Goal: Information Seeking & Learning: Learn about a topic

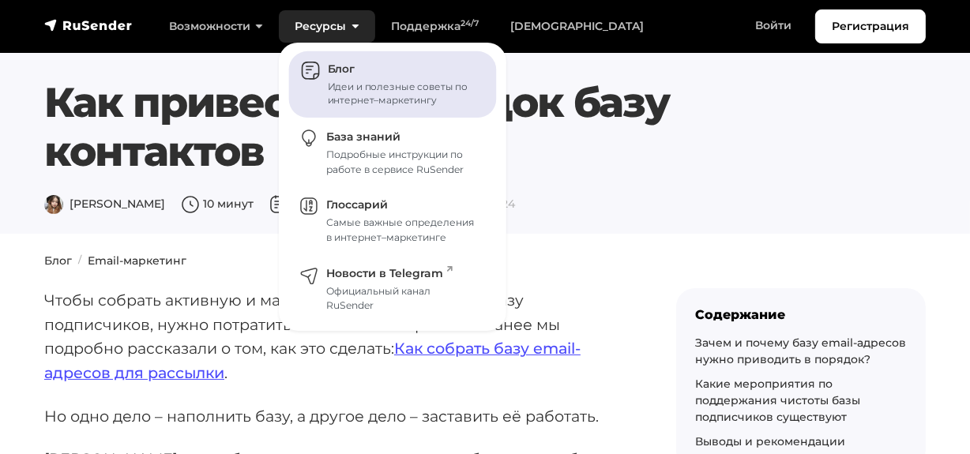
click at [334, 77] on link "Блог Идеи и полезные советы по интернет–маркетингу" at bounding box center [393, 84] width 208 height 67
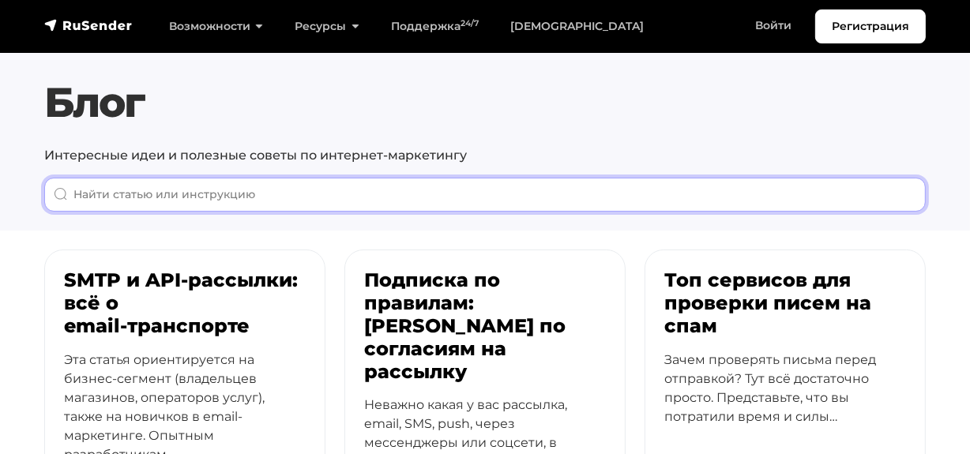
click at [255, 209] on input "When autocomplete results are available use up and down arrows to review and en…" at bounding box center [485, 195] width 882 height 34
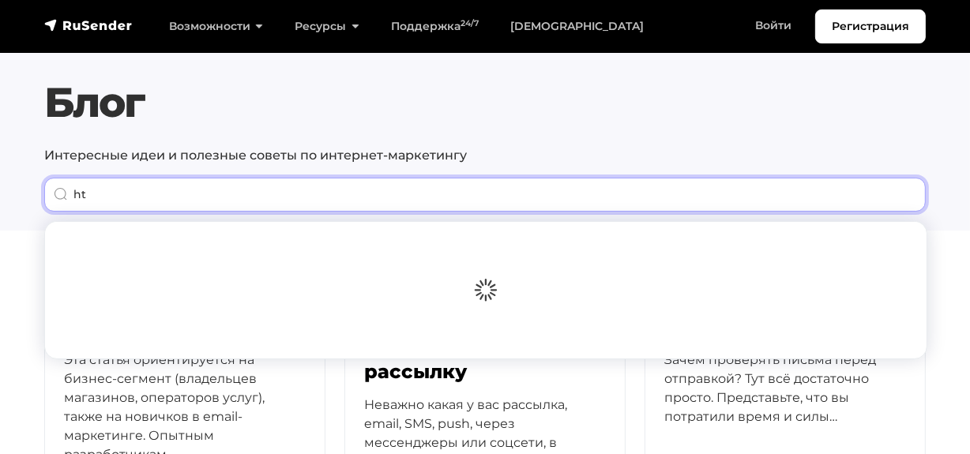
type input "h"
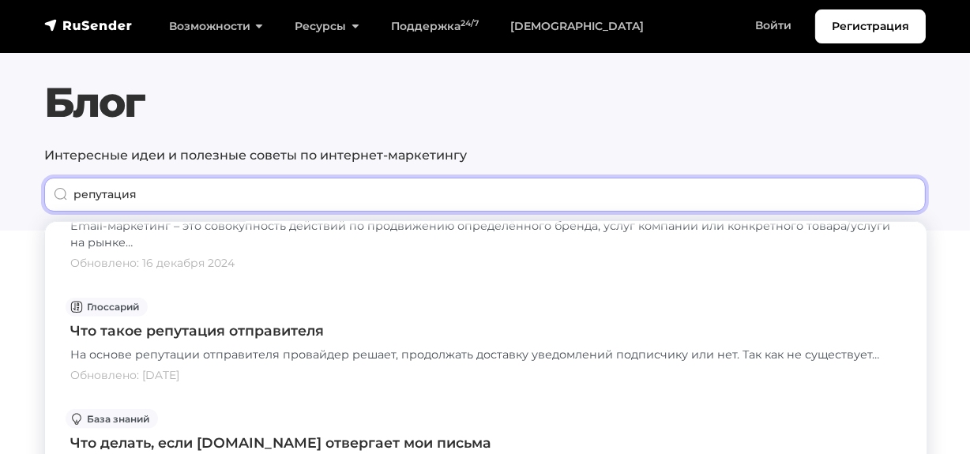
scroll to position [1508, 0]
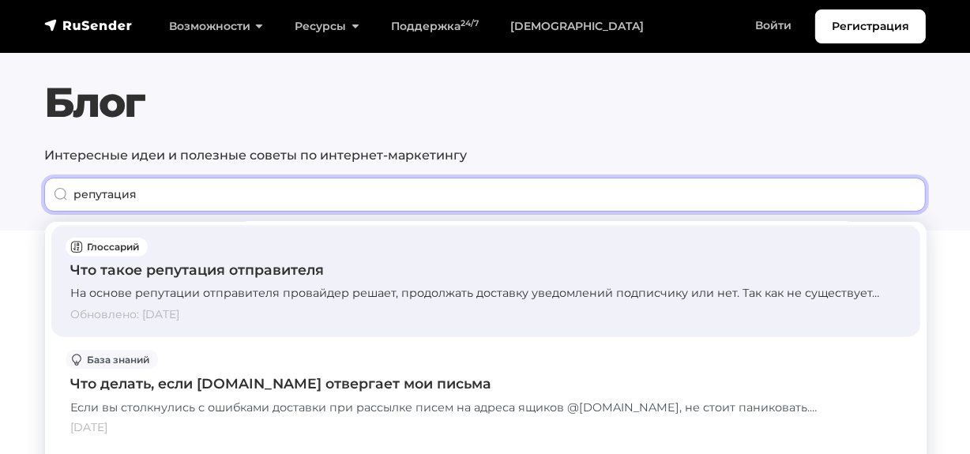
type input "репутация"
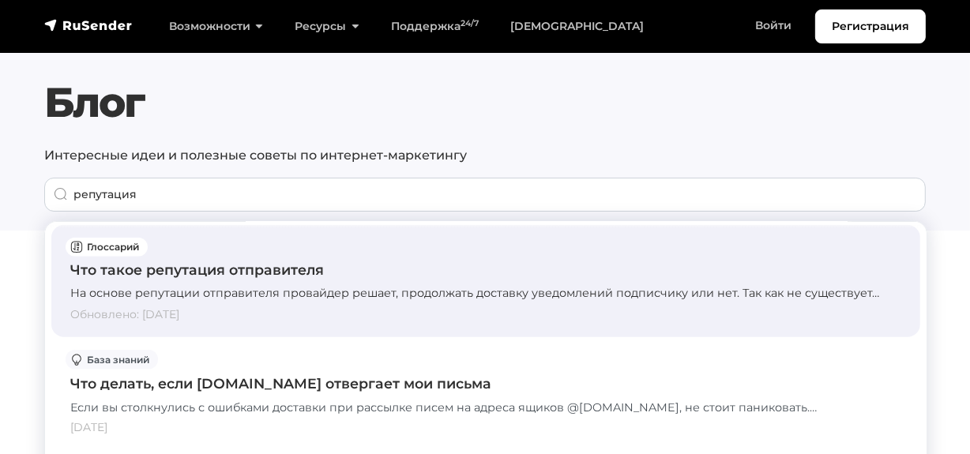
click at [220, 261] on div "Что такое репутация отправителя" at bounding box center [485, 270] width 831 height 21
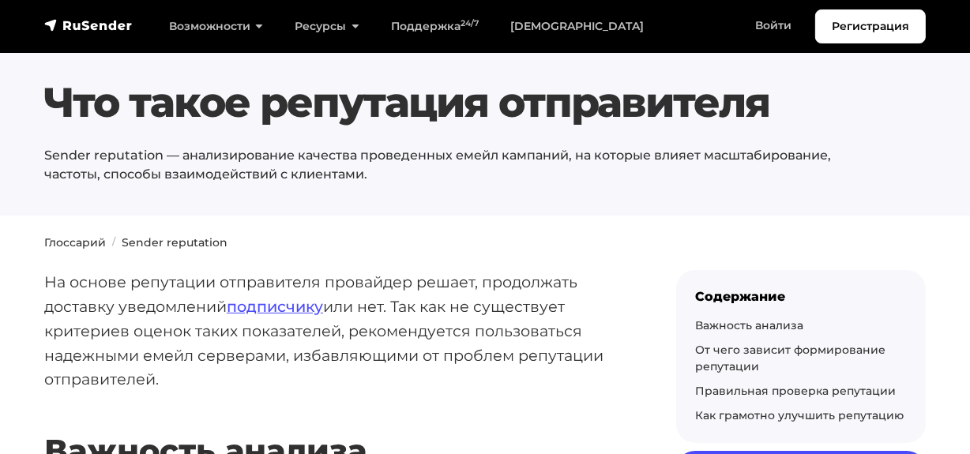
drag, startPoint x: 52, startPoint y: 94, endPoint x: 768, endPoint y: 101, distance: 715.9
click at [768, 101] on h1 "Что такое репутация отправителя" at bounding box center [447, 102] width 807 height 49
copy h1 "Что такое репутация отправителя"
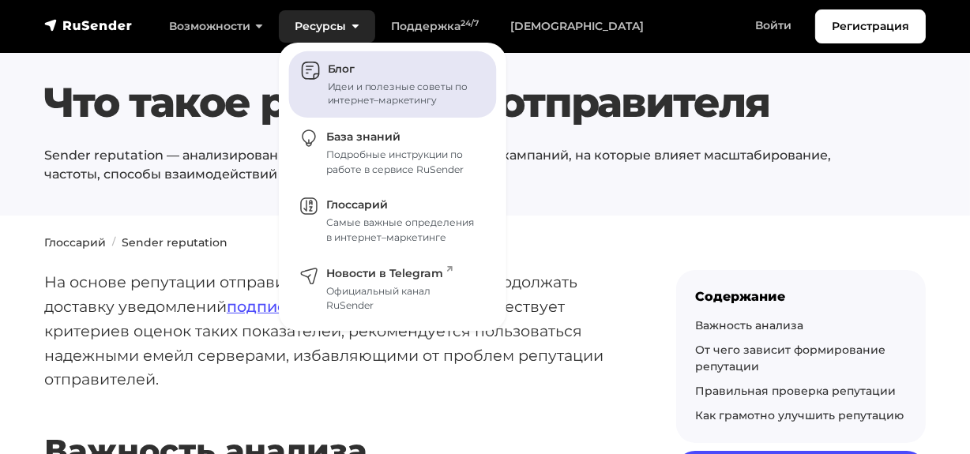
click at [332, 74] on span "Блог" at bounding box center [341, 69] width 27 height 14
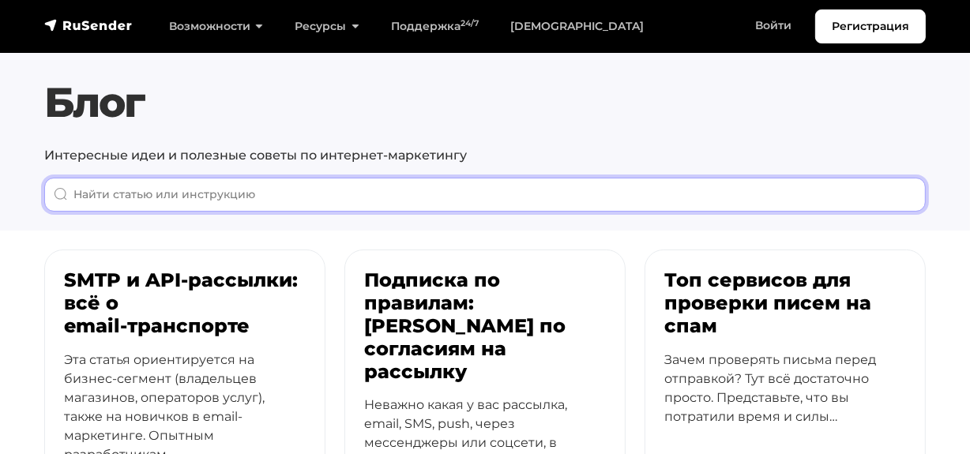
click at [257, 190] on input "When autocomplete results are available use up and down arrows to review and en…" at bounding box center [485, 195] width 882 height 34
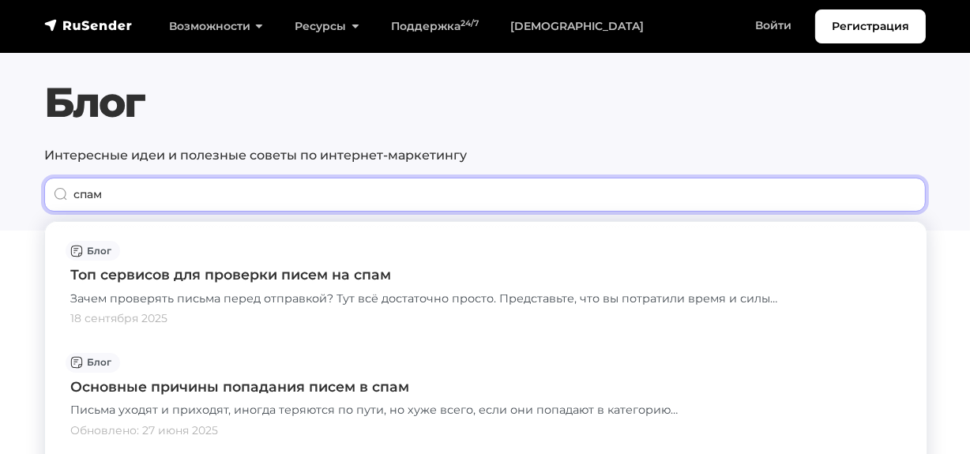
drag, startPoint x: 206, startPoint y: 184, endPoint x: 7, endPoint y: 177, distance: 199.2
click at [7, 177] on section "Блог Интересные идеи и полезные советы по интернет-маркетингу спам" at bounding box center [485, 115] width 970 height 231
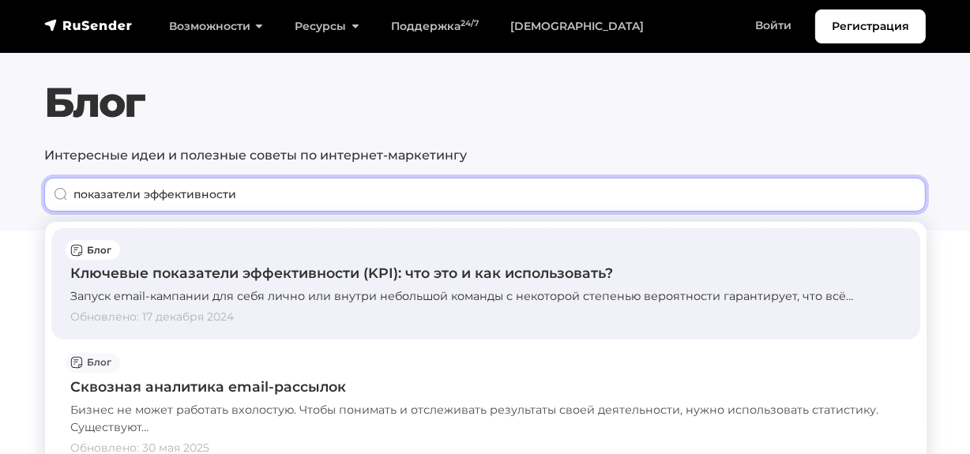
type input "показатели эффективности"
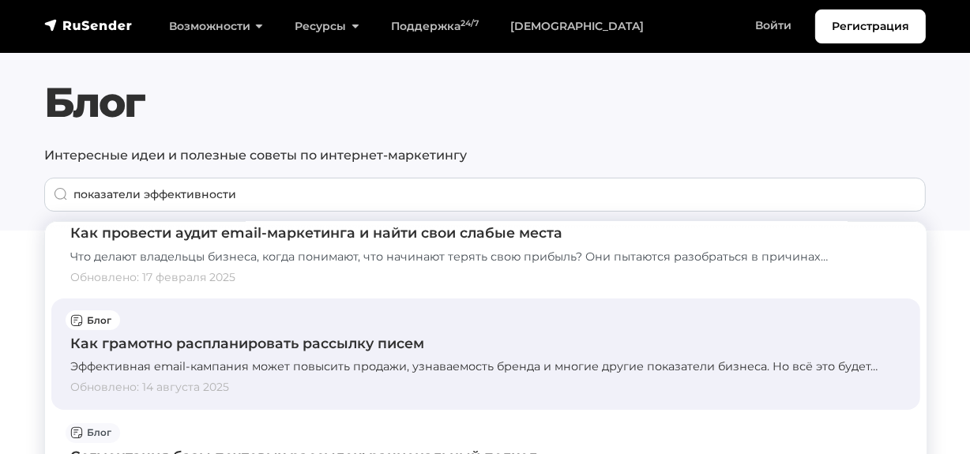
scroll to position [359, 0]
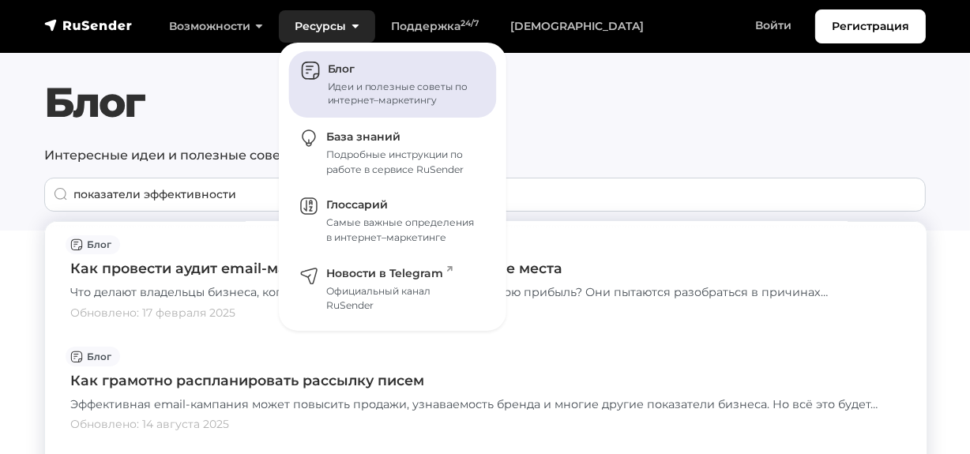
click at [328, 68] on span "Блог" at bounding box center [341, 69] width 27 height 14
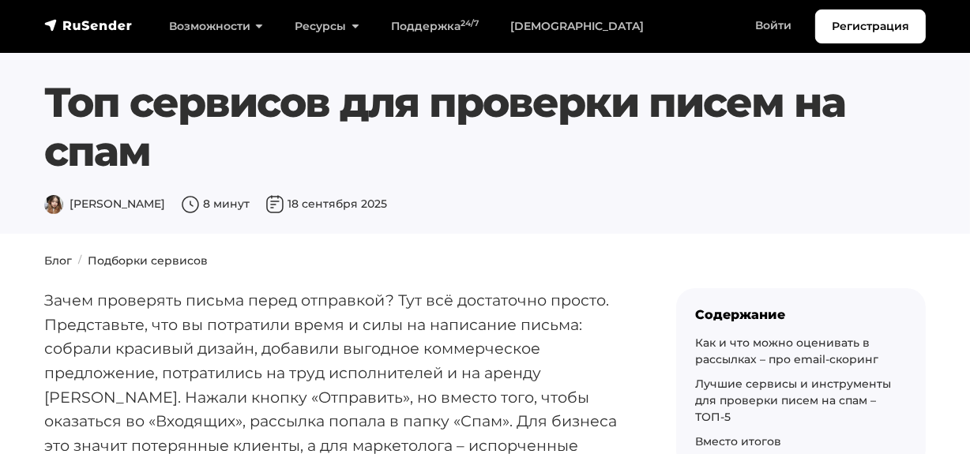
drag, startPoint x: 47, startPoint y: 103, endPoint x: 146, endPoint y: 160, distance: 114.7
click at [146, 160] on h1 "Топ сервисов для проверки писем на спам" at bounding box center [447, 127] width 807 height 99
copy h1 "Топ сервисов для проверки писем на спам"
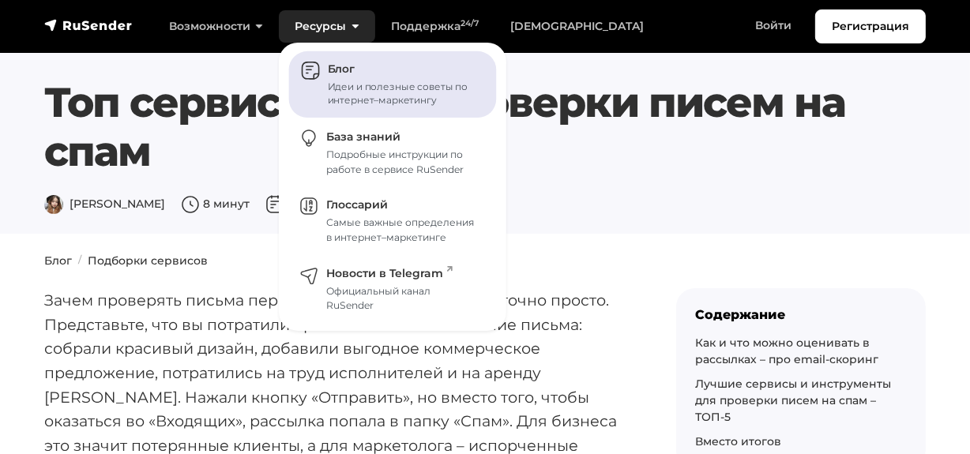
click at [329, 70] on span "Блог" at bounding box center [341, 69] width 27 height 14
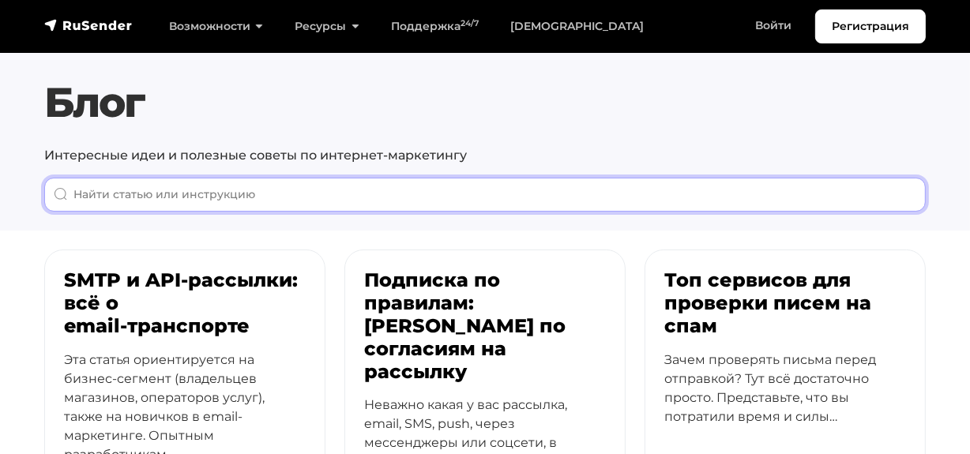
click at [204, 183] on input "When autocomplete results are available use up and down arrows to review and en…" at bounding box center [485, 195] width 882 height 34
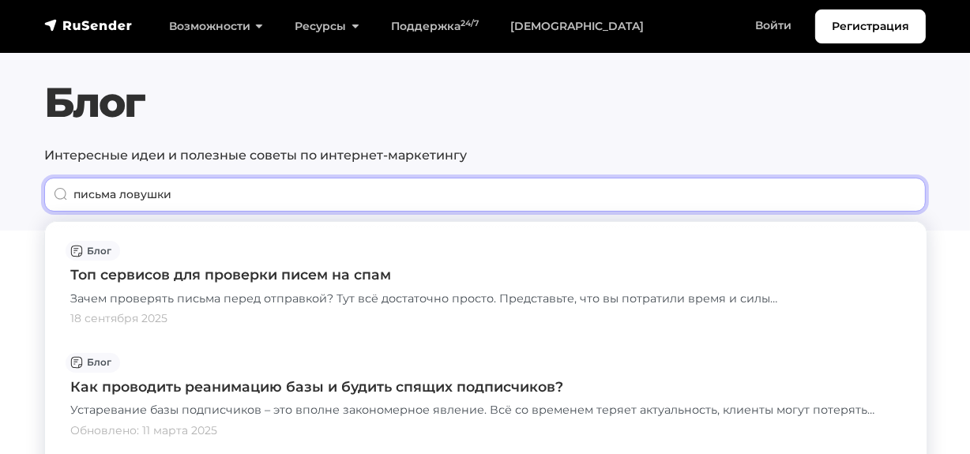
click at [108, 194] on input "письма ловушки" at bounding box center [485, 195] width 882 height 34
drag, startPoint x: 132, startPoint y: 187, endPoint x: 37, endPoint y: 181, distance: 95.0
click at [37, 181] on div "Блог Интересные идеи и полезные советы по интернет-маркетингу ловушки" at bounding box center [485, 145] width 901 height 134
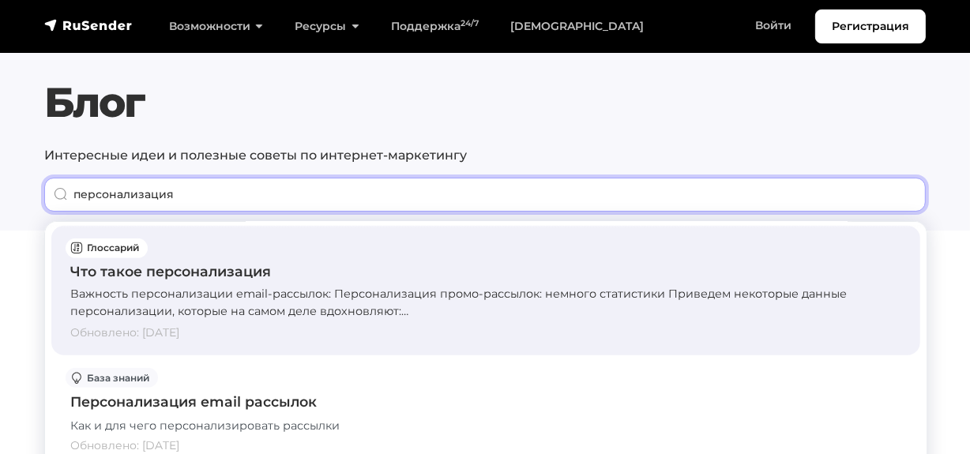
scroll to position [1149, 0]
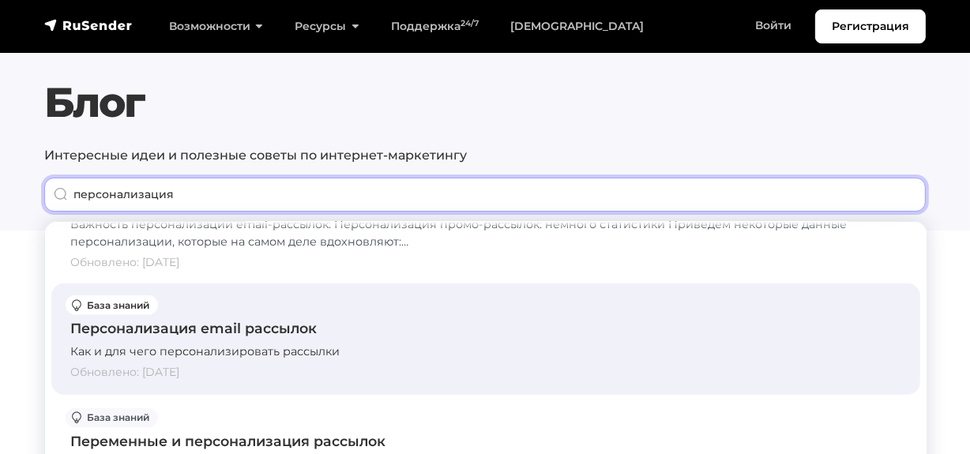
type input "персонализация"
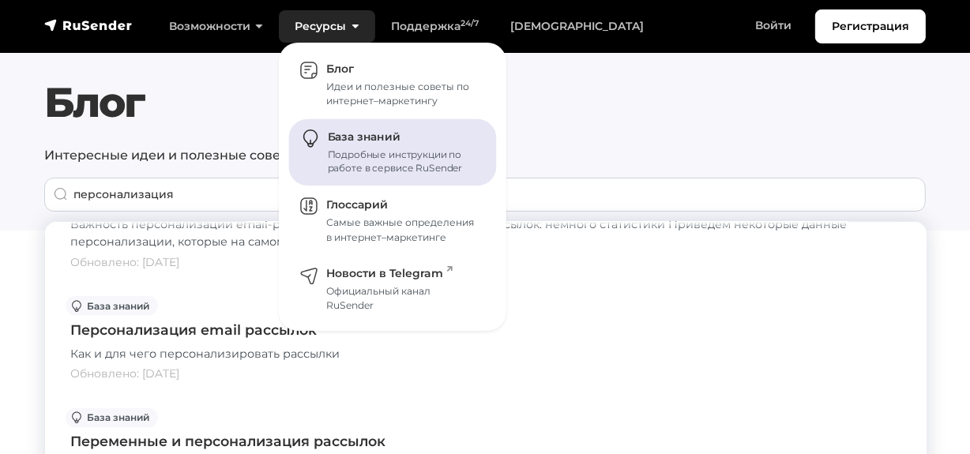
click at [348, 134] on span "База знаний" at bounding box center [364, 137] width 73 height 14
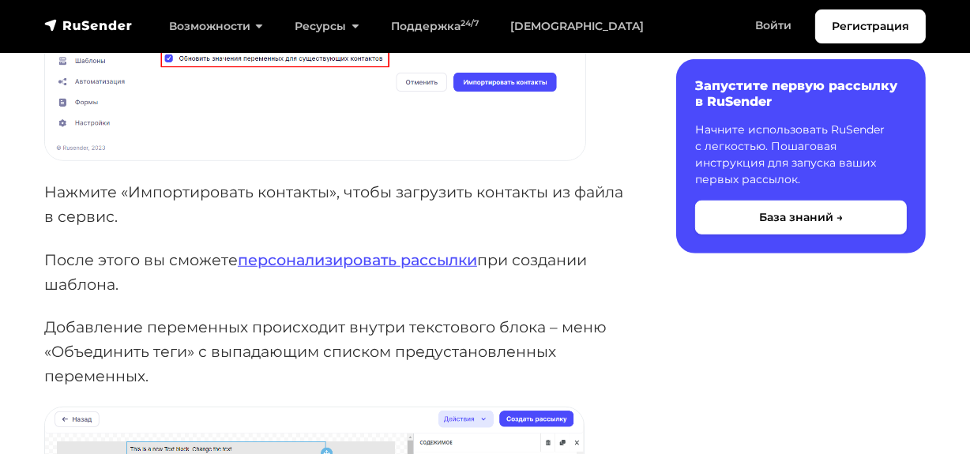
scroll to position [1077, 0]
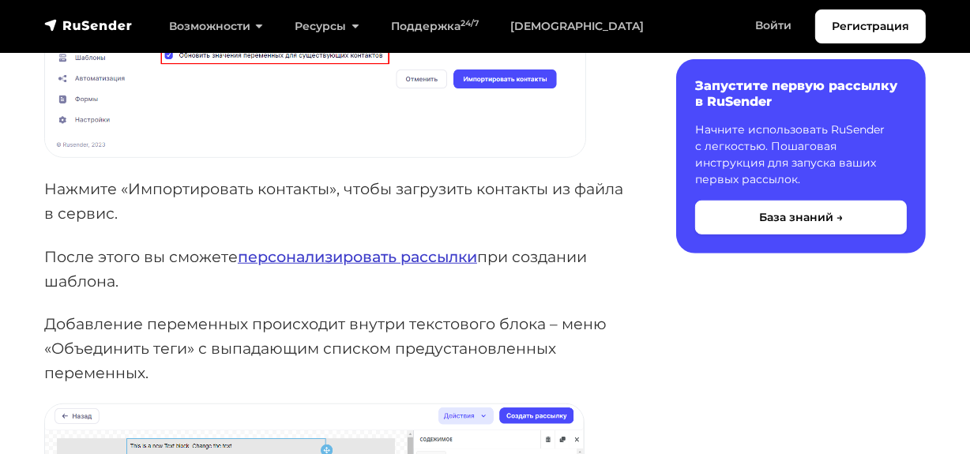
click at [285, 253] on link "персонализировать рассылки" at bounding box center [357, 256] width 239 height 19
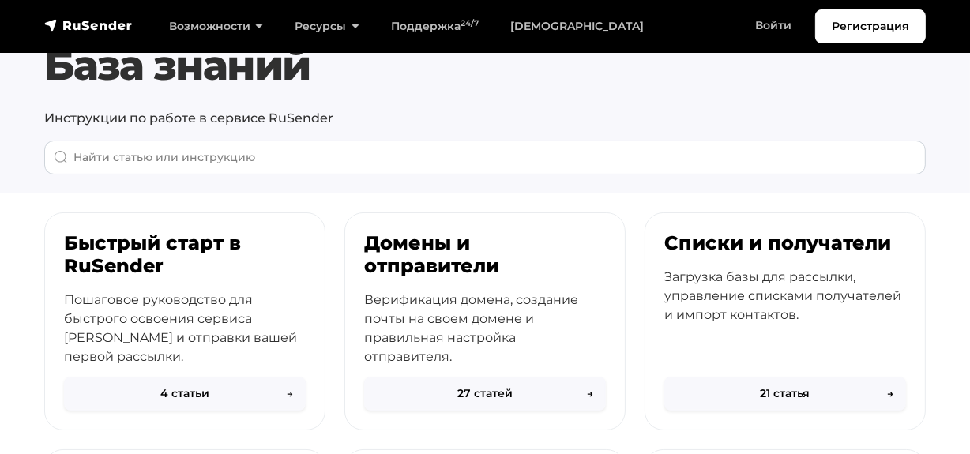
scroll to position [71, 0]
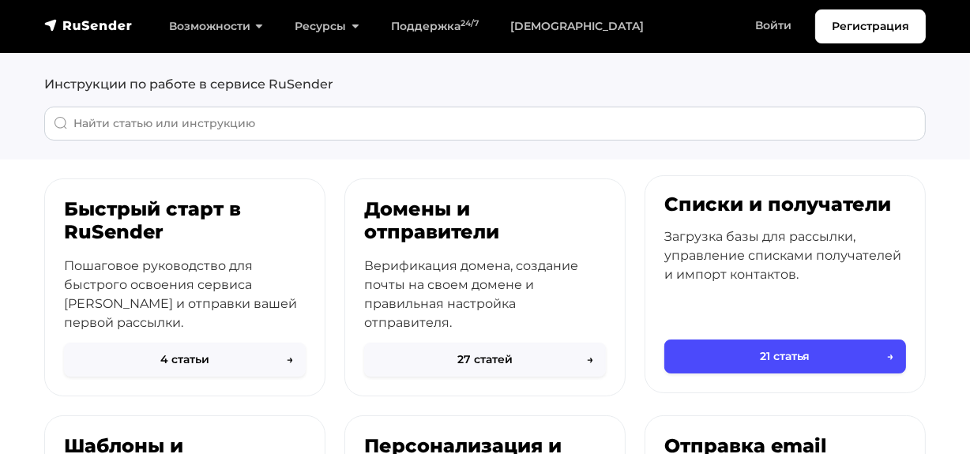
click at [742, 240] on p "Загрузка базы для рассылки, управление списками получателей и импорт контактов." at bounding box center [786, 256] width 242 height 57
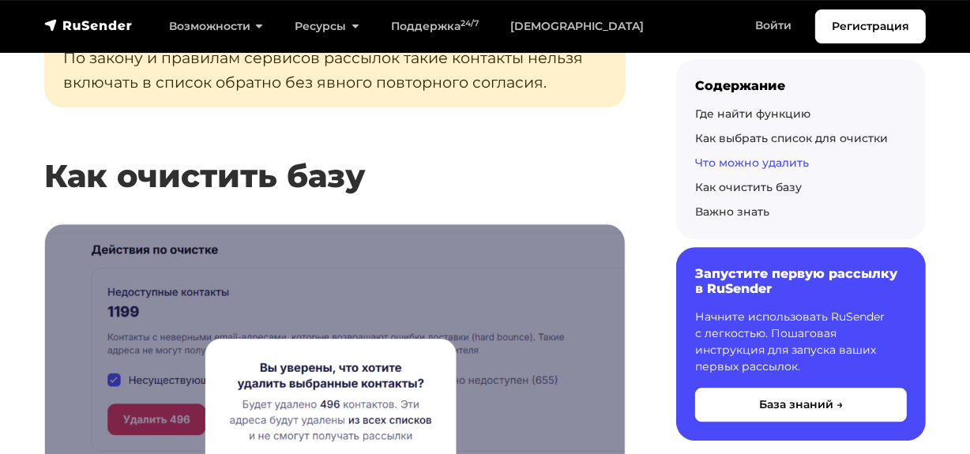
scroll to position [3735, 0]
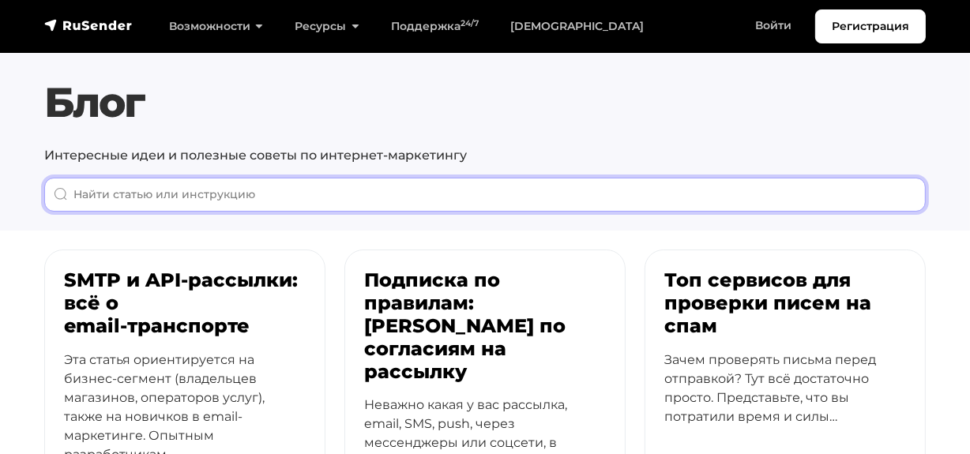
click at [268, 188] on input "When autocomplete results are available use up and down arrows to review and en…" at bounding box center [485, 195] width 882 height 34
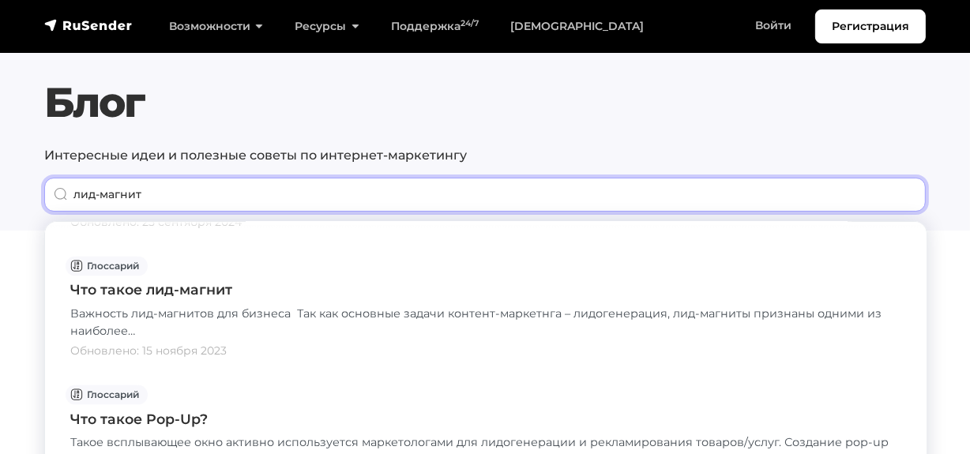
scroll to position [2011, 0]
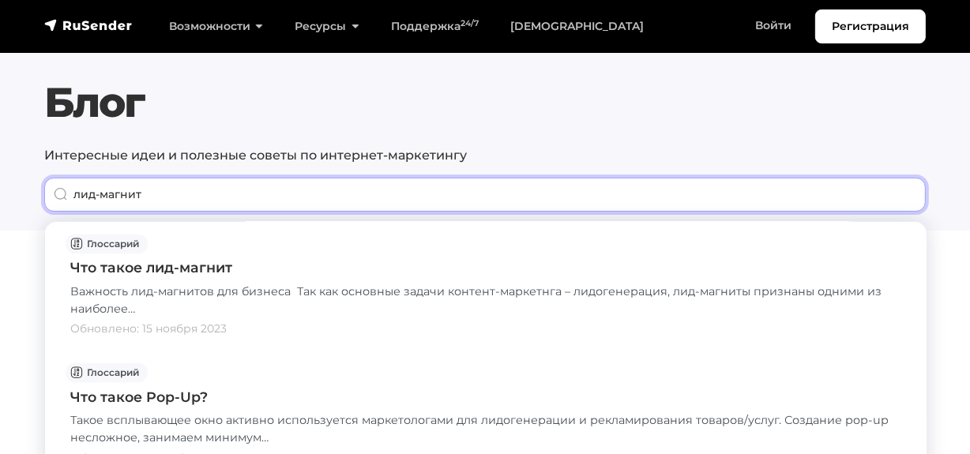
drag, startPoint x: 120, startPoint y: 188, endPoint x: 0, endPoint y: 186, distance: 120.1
click at [0, 186] on section "Блог Интересные идеи и полезные советы по интернет-маркетингу лид-магнит" at bounding box center [485, 115] width 970 height 231
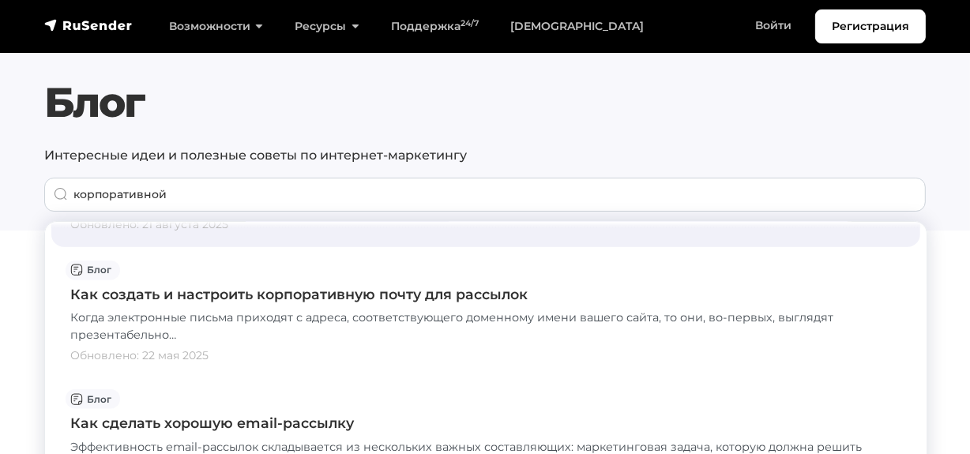
scroll to position [1795, 0]
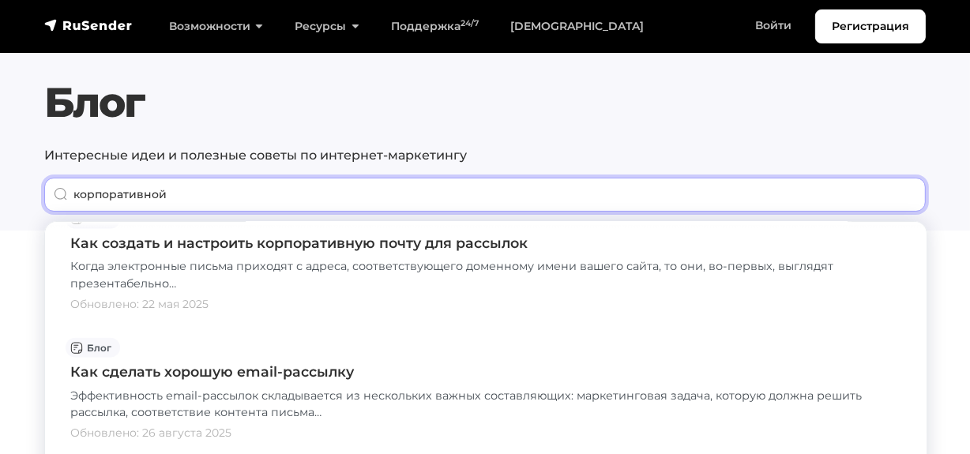
drag, startPoint x: 199, startPoint y: 187, endPoint x: 0, endPoint y: 181, distance: 199.2
click at [0, 181] on section "Блог Интересные идеи и полезные советы по интернет-маркетингу корпоративной" at bounding box center [485, 115] width 970 height 231
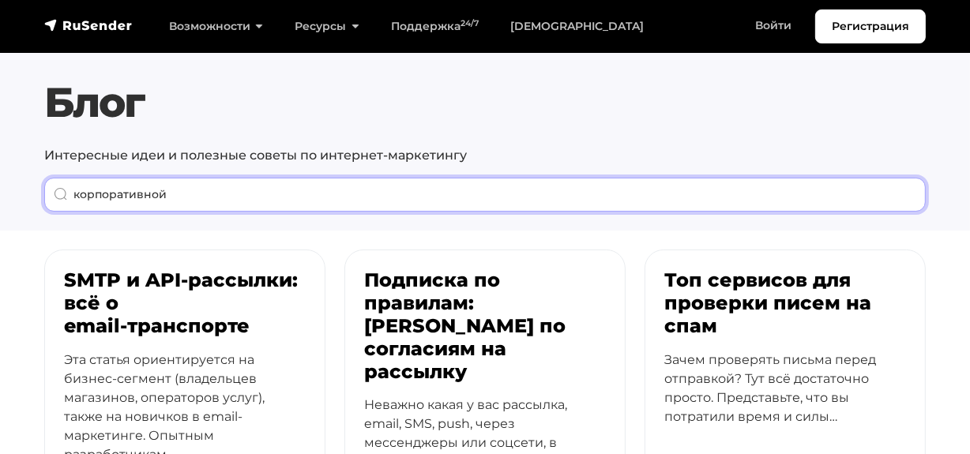
paste input "Double Opt-In"
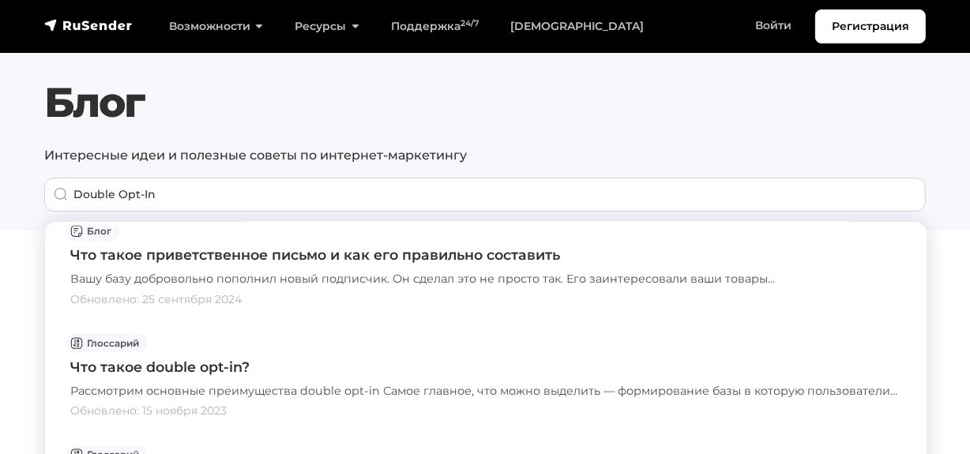
scroll to position [1436, 0]
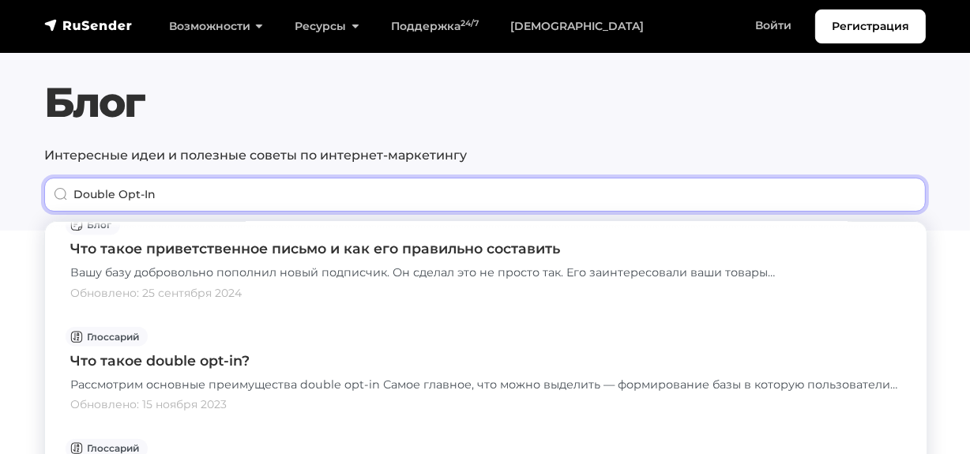
drag, startPoint x: 174, startPoint y: 194, endPoint x: 22, endPoint y: 194, distance: 151.7
click at [22, 194] on section "Блог Интересные идеи и полезные советы по интернет-маркетингу Double Opt-In" at bounding box center [485, 115] width 970 height 231
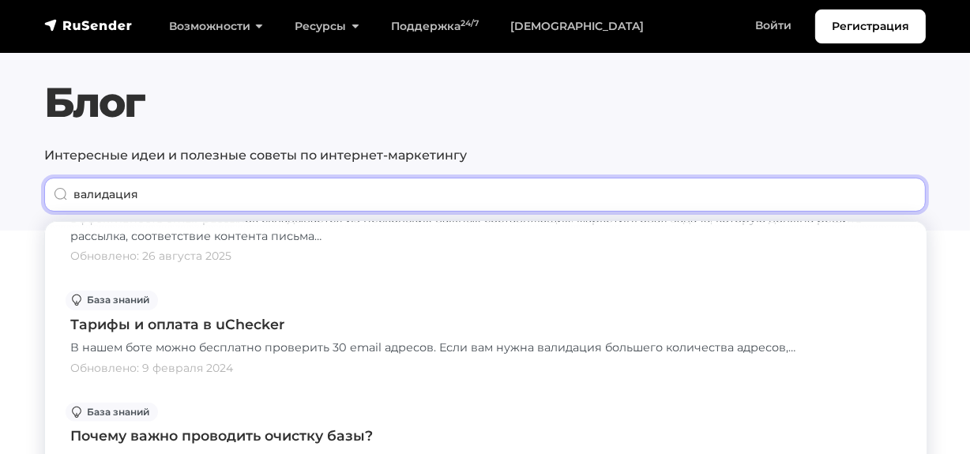
scroll to position [646, 0]
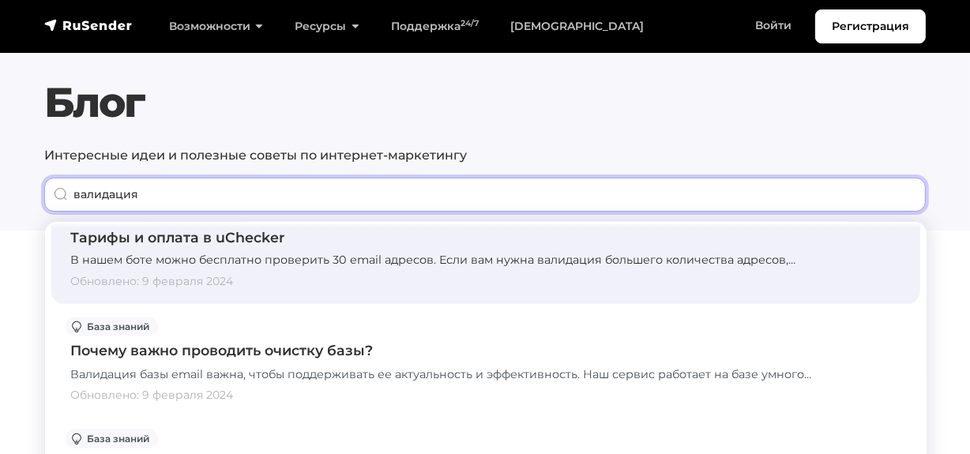
type input "валидация"
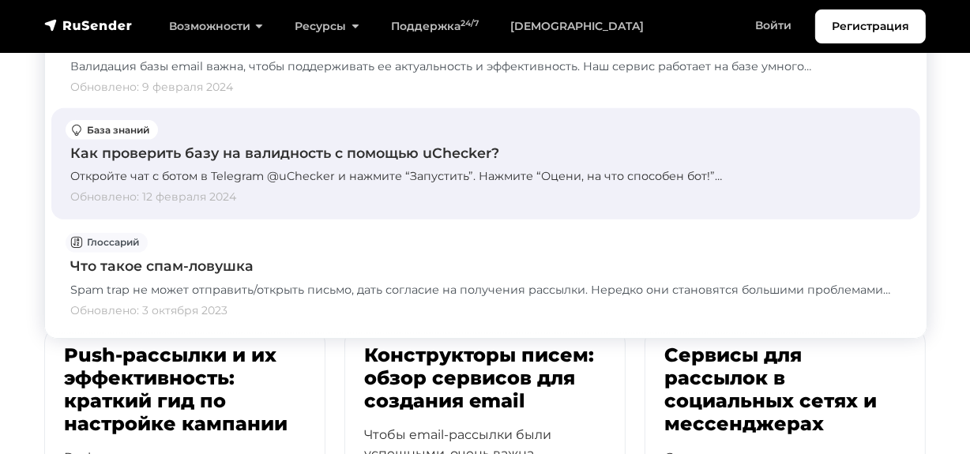
scroll to position [215, 0]
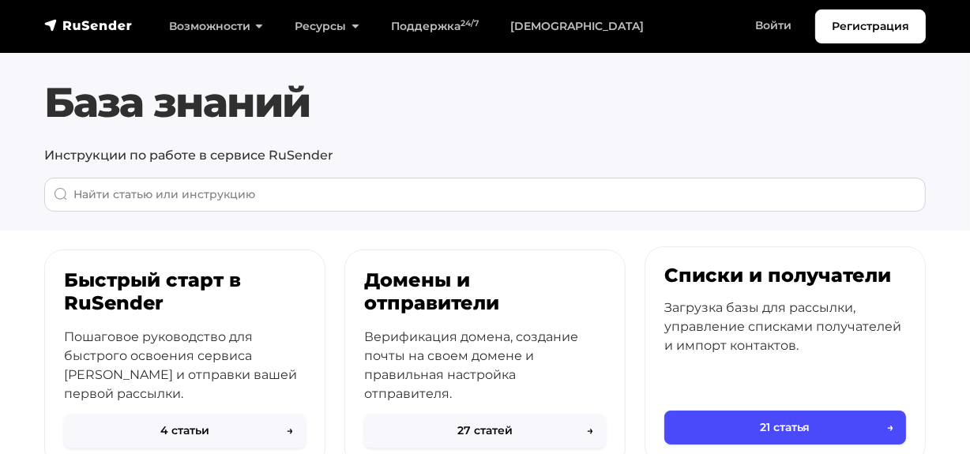
drag, startPoint x: 0, startPoint y: 0, endPoint x: 711, endPoint y: 289, distance: 767.7
click at [711, 289] on div "Списки и получатели Загрузка базы для рассылки, управление списками получателей…" at bounding box center [786, 339] width 280 height 185
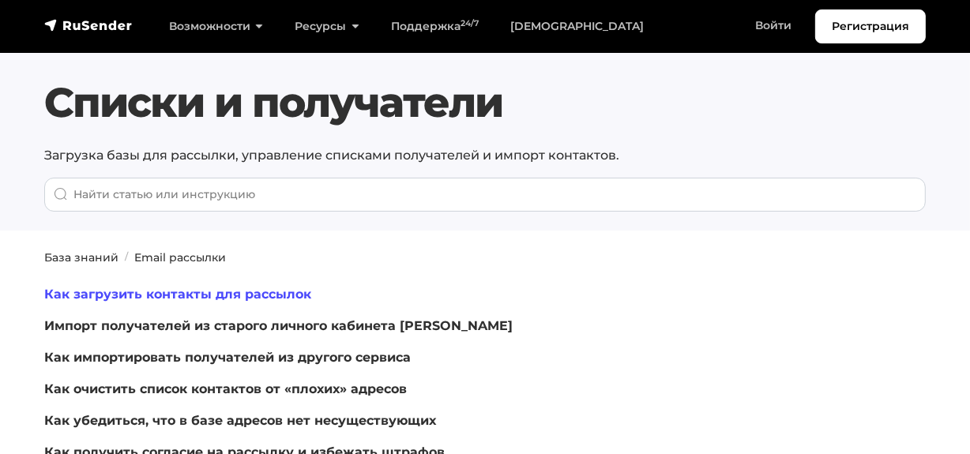
click at [145, 288] on link "Как загрузить контакты для рассылок" at bounding box center [177, 294] width 267 height 15
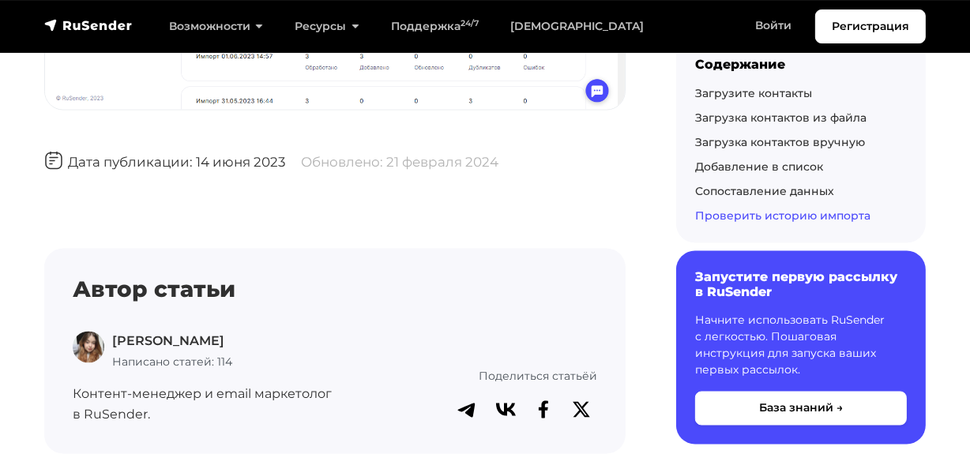
scroll to position [7470, 0]
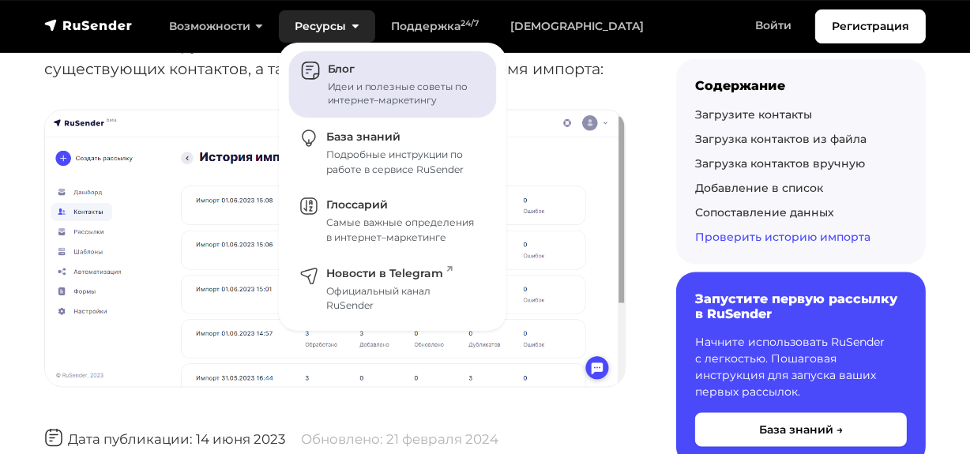
click at [328, 69] on span "Блог" at bounding box center [341, 69] width 27 height 14
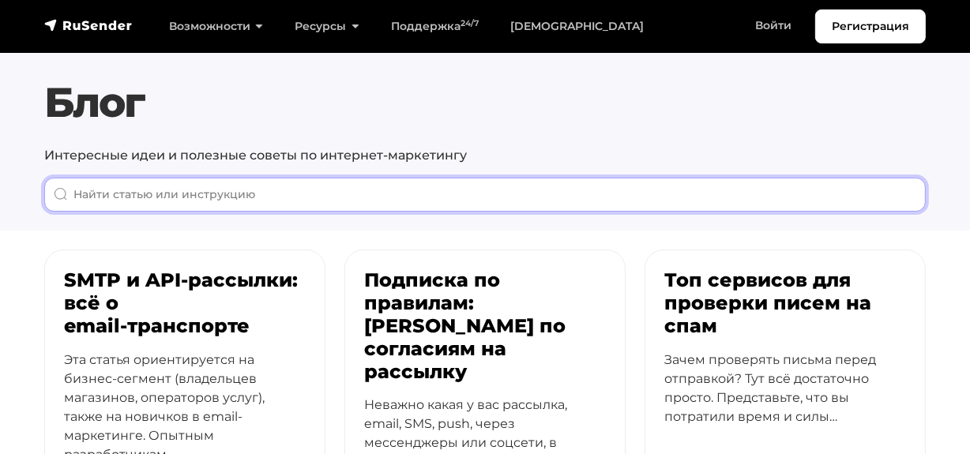
click at [237, 189] on input "When autocomplete results are available use up and down arrows to review and en…" at bounding box center [485, 195] width 882 height 34
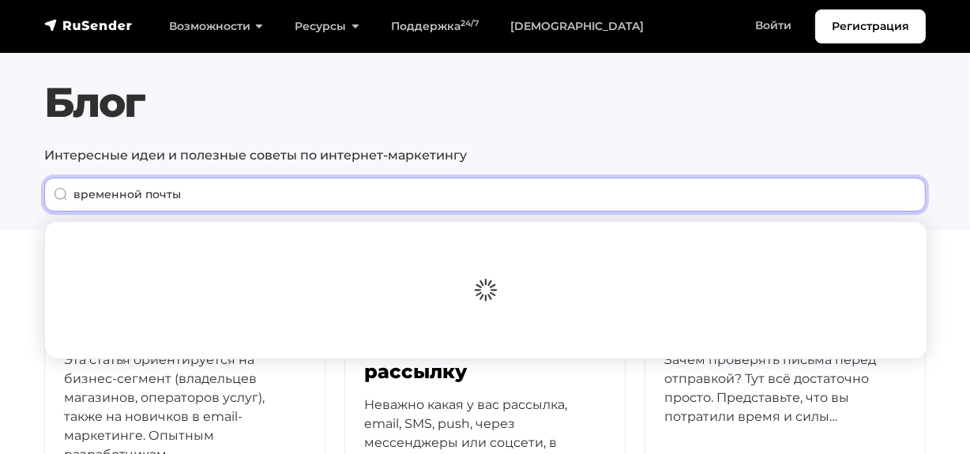
type input "временной почты"
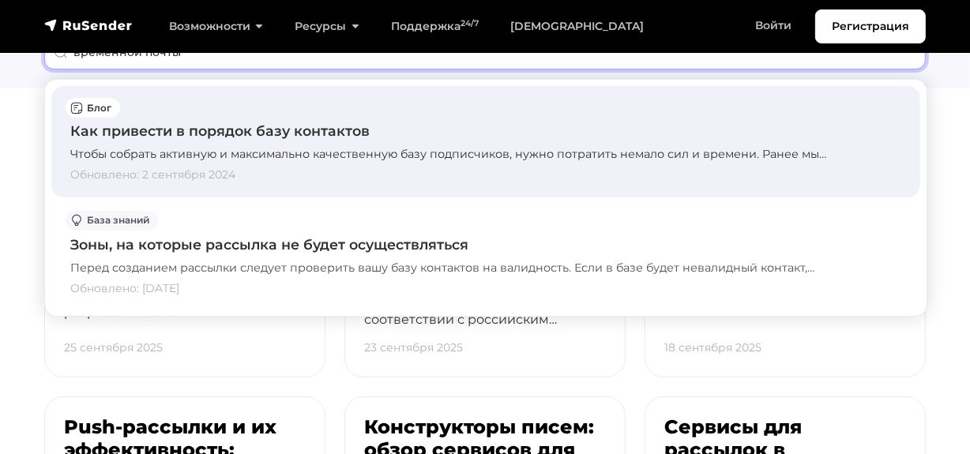
scroll to position [143, 0]
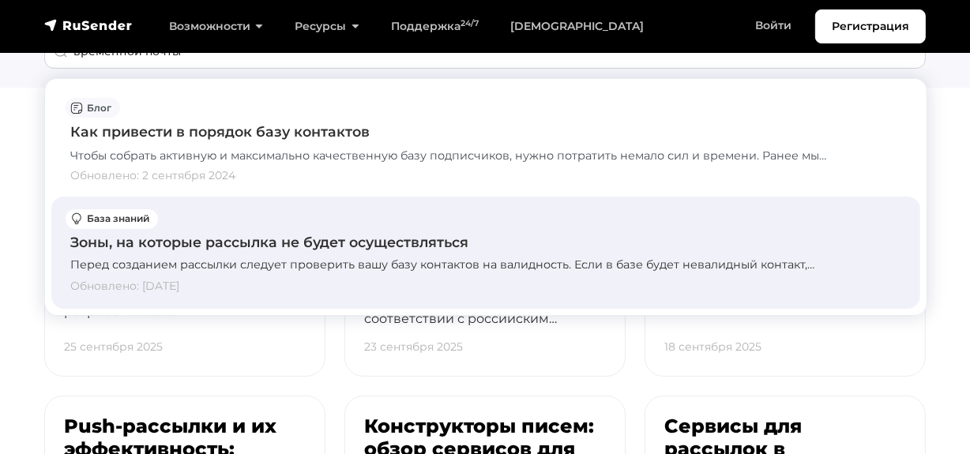
click at [297, 253] on div "Зоны, на которые рассылка не будет осуществляться Перед созданием рассылки след…" at bounding box center [485, 252] width 831 height 87
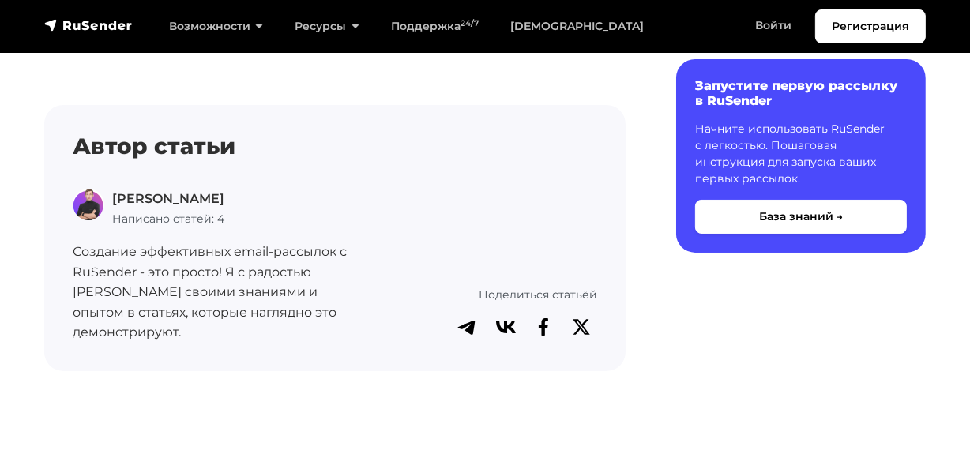
scroll to position [5459, 0]
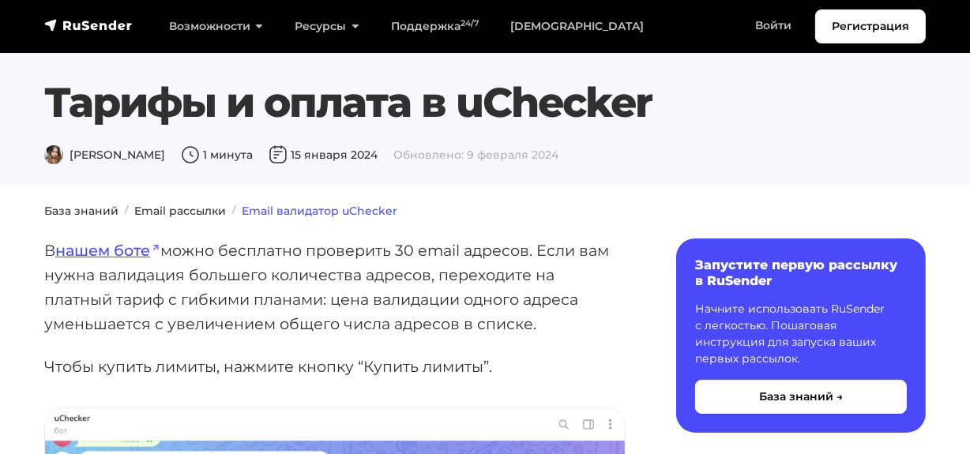
click at [303, 213] on link "Email валидатор uChecker" at bounding box center [320, 211] width 156 height 14
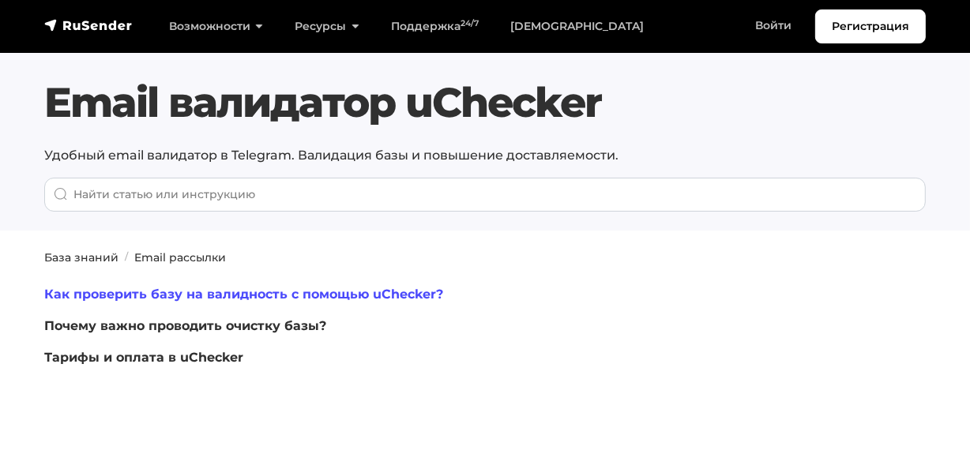
click at [277, 299] on link "Как проверить базу на валидность с помощью uChecker?" at bounding box center [243, 294] width 399 height 15
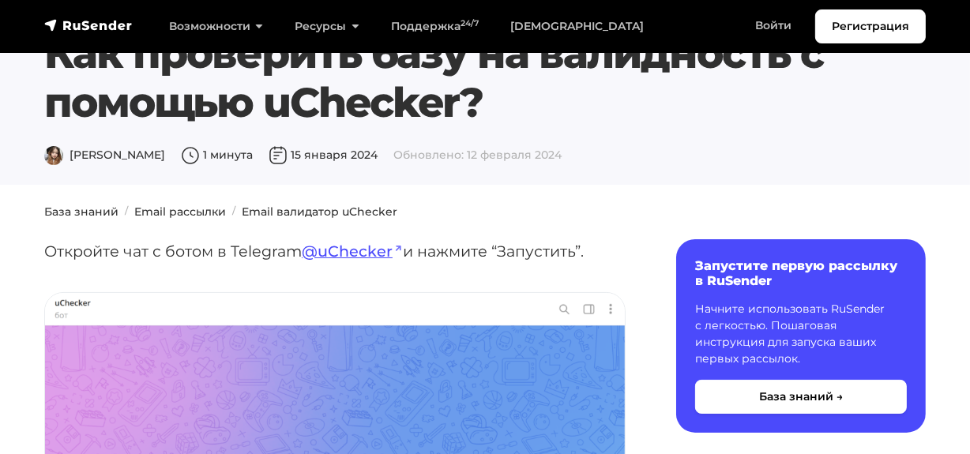
scroll to position [71, 0]
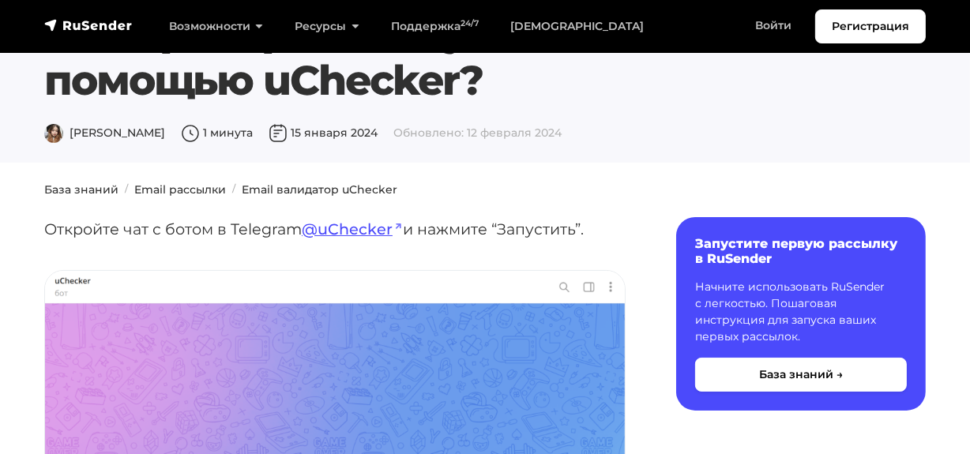
drag, startPoint x: 272, startPoint y: 84, endPoint x: 458, endPoint y: 91, distance: 186.6
click at [458, 91] on h1 "Как проверить базу на валидность с помощью uChecker?" at bounding box center [485, 56] width 882 height 99
copy h1 "uChecker"
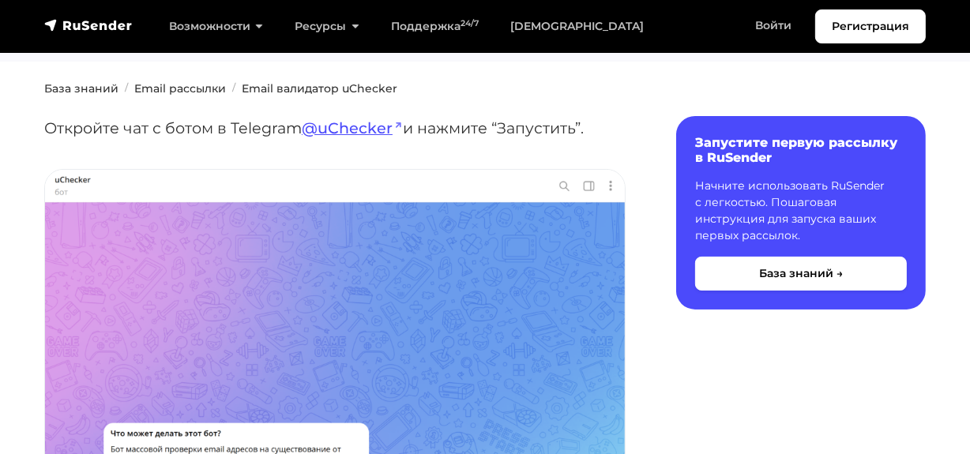
scroll to position [0, 0]
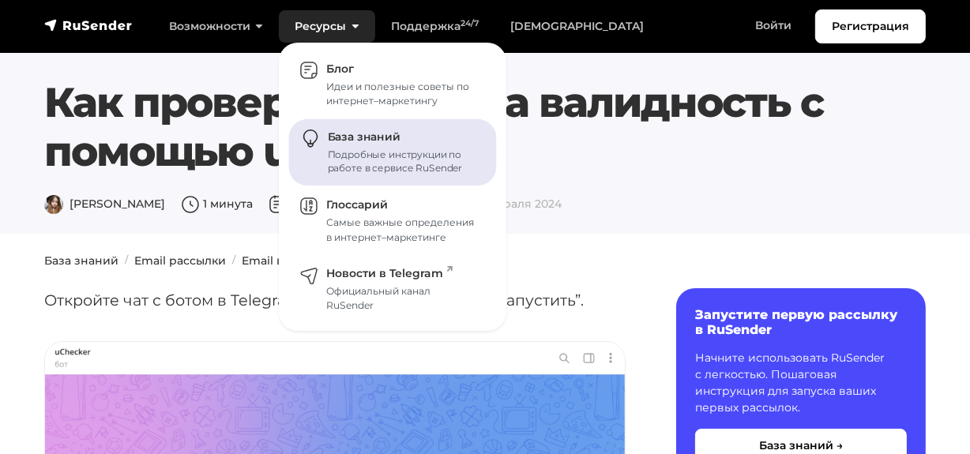
click at [342, 179] on link "База знаний Подробные инструкции по работе в сервисе RuSender" at bounding box center [393, 152] width 208 height 67
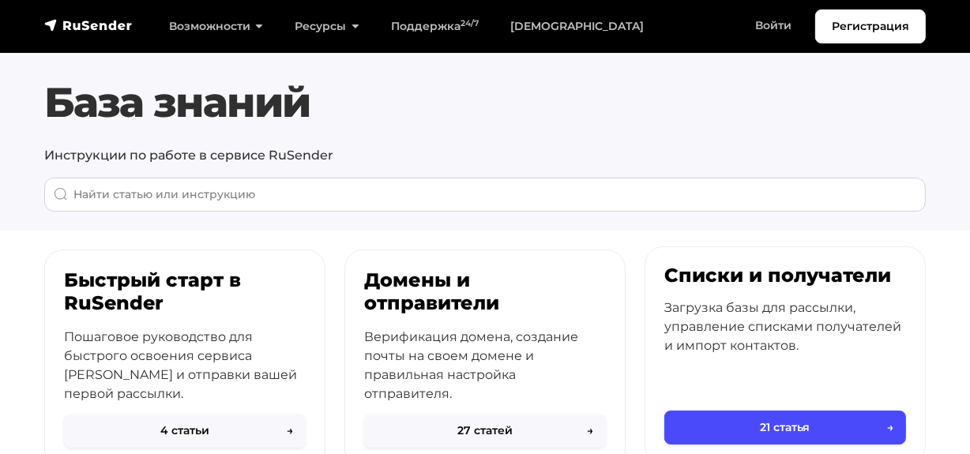
click at [742, 288] on div "Списки и получатели Загрузка базы для рассылки, управление списками получателей…" at bounding box center [786, 339] width 280 height 185
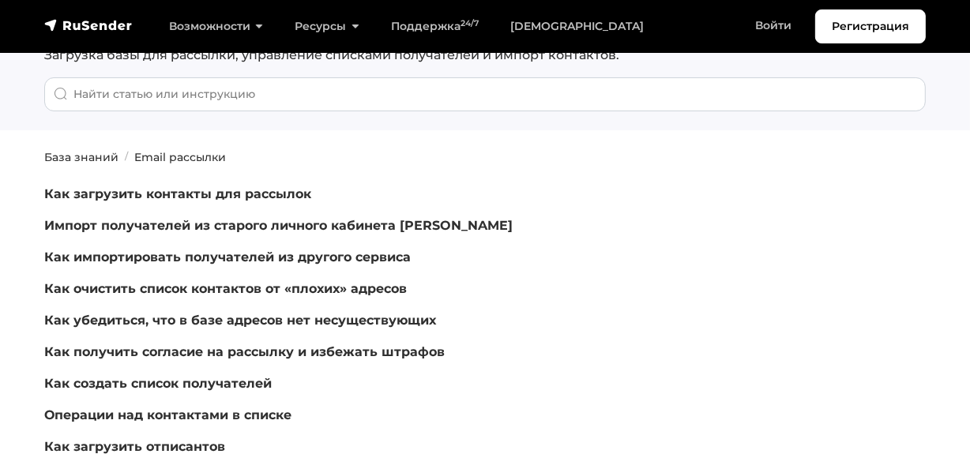
scroll to position [143, 0]
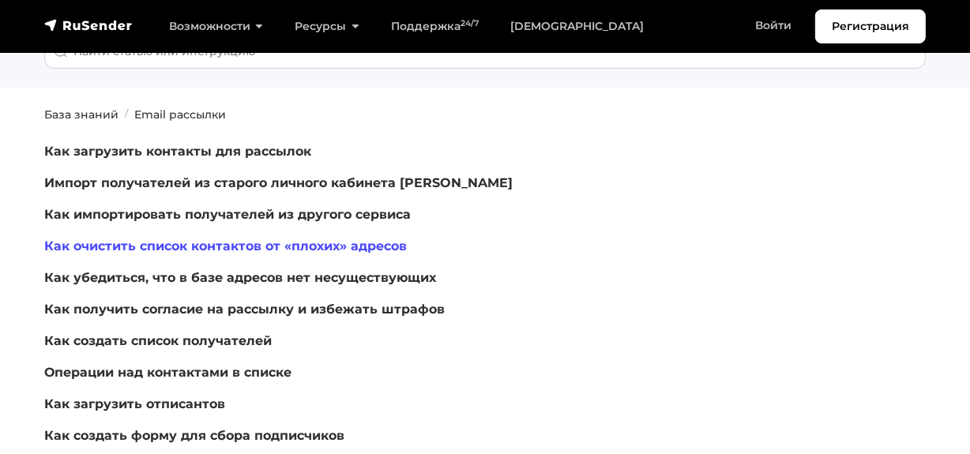
click at [270, 242] on link "Как очистить список контактов от «плохих» адресов" at bounding box center [225, 246] width 363 height 15
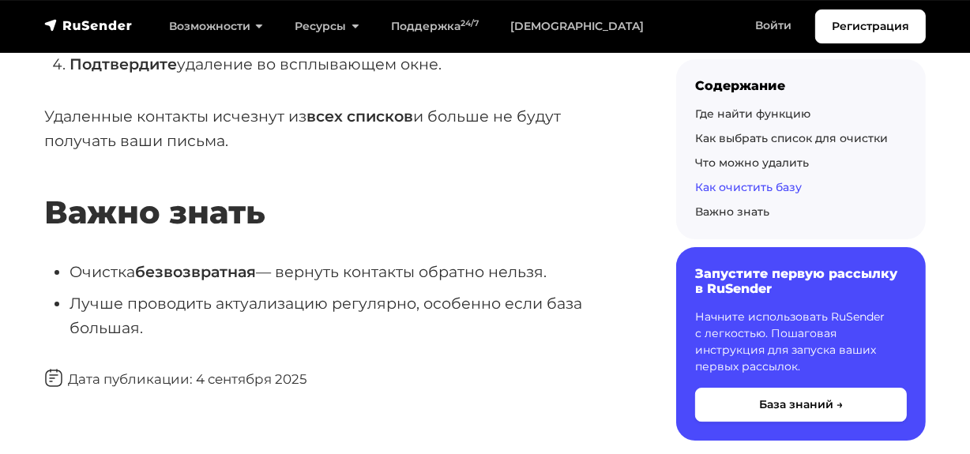
scroll to position [4525, 0]
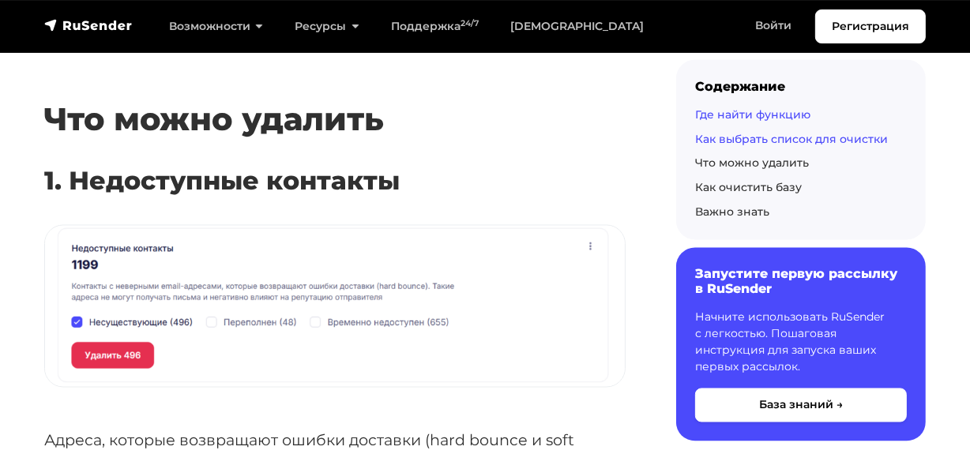
click at [755, 111] on link "Где найти функцию" at bounding box center [752, 114] width 115 height 14
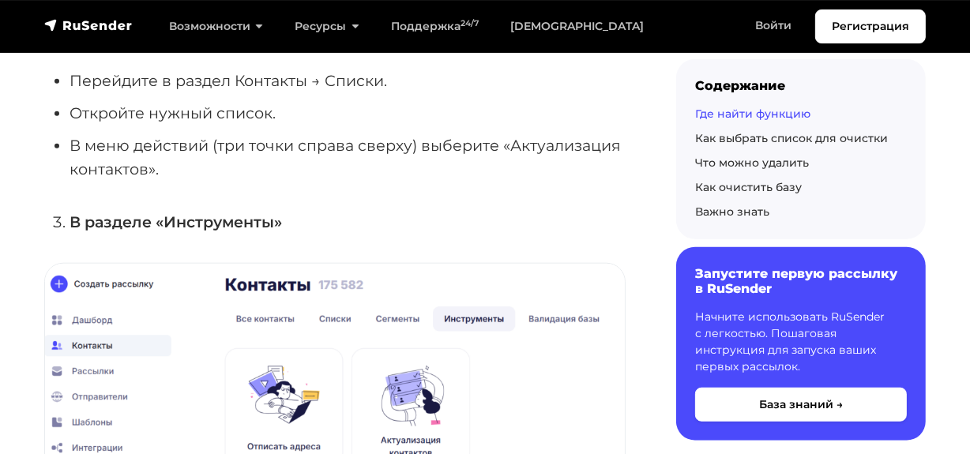
scroll to position [1288, 0]
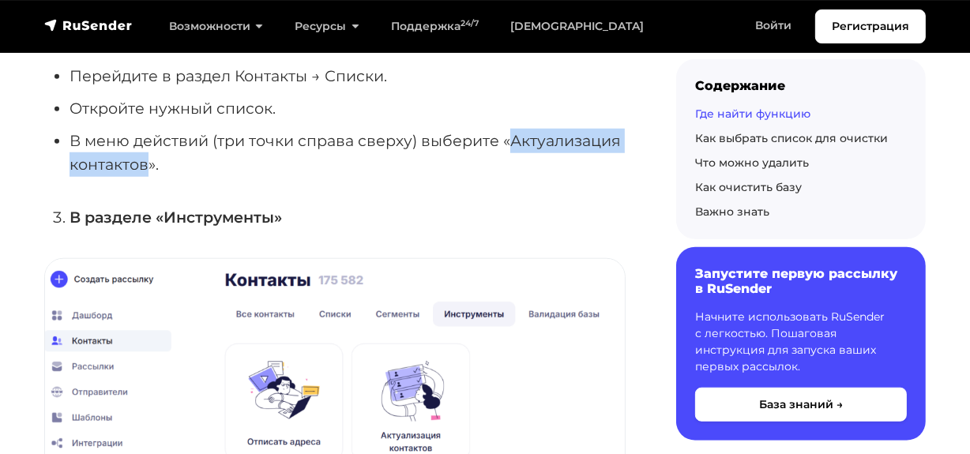
drag, startPoint x: 511, startPoint y: 142, endPoint x: 147, endPoint y: 172, distance: 365.5
click at [147, 172] on li "В меню действий (три точки справа сверху) выберите «Актуализация контактов»." at bounding box center [348, 153] width 556 height 48
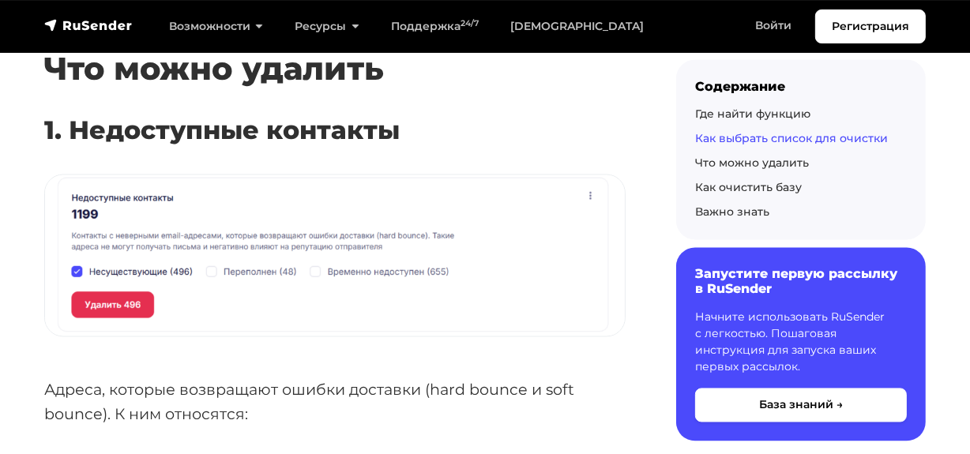
scroll to position [2581, 0]
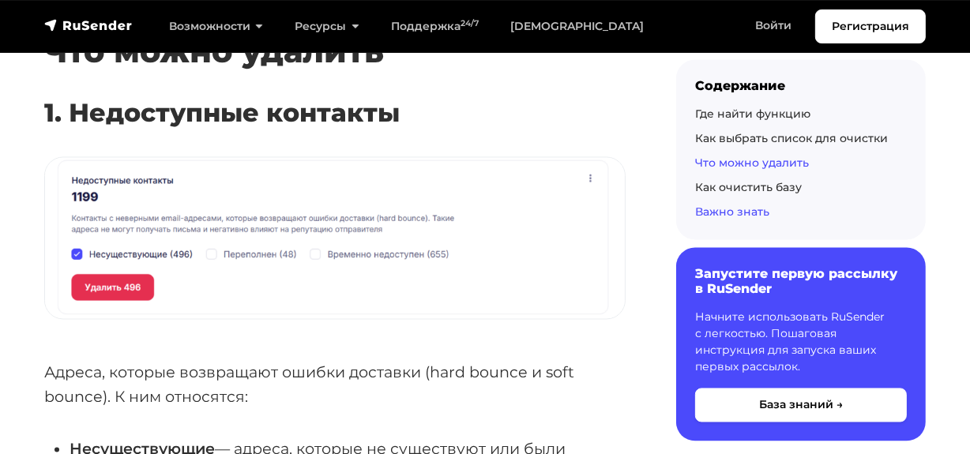
click at [756, 209] on link "Важно знать" at bounding box center [732, 212] width 74 height 14
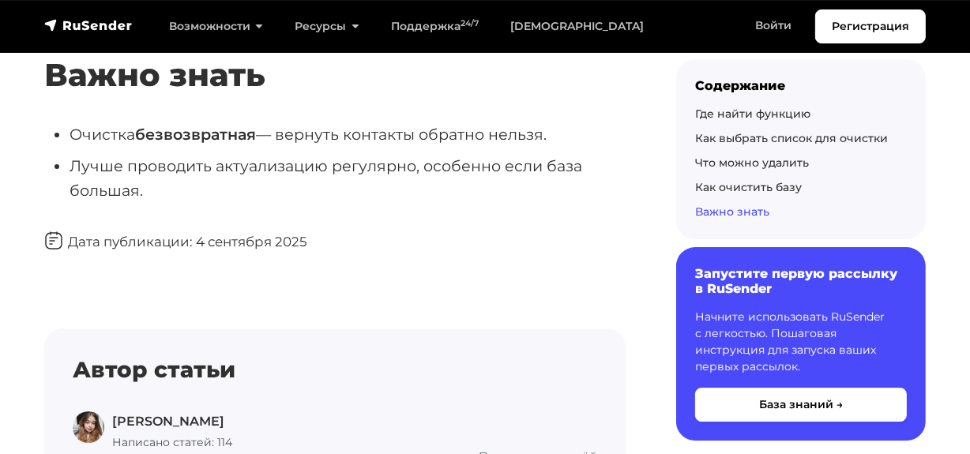
scroll to position [4590, 0]
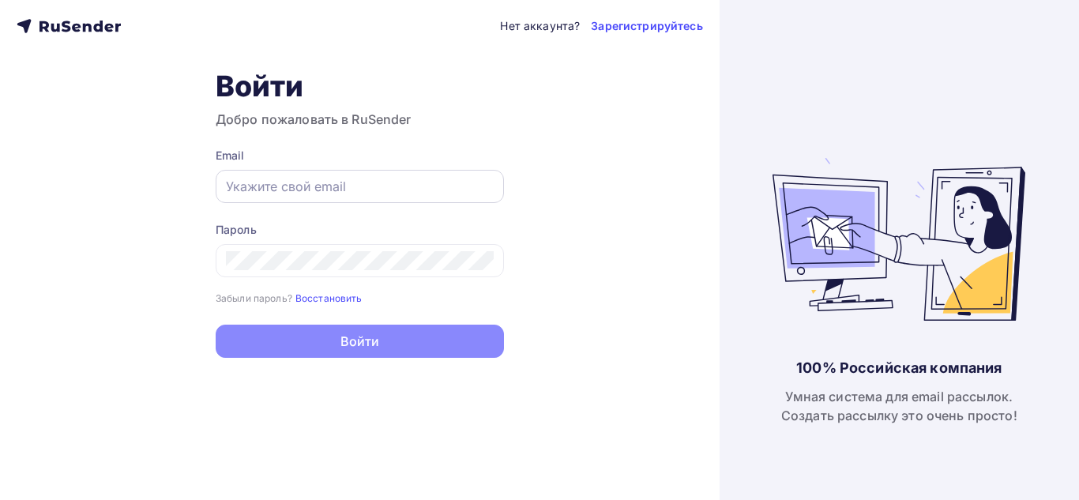
click at [369, 193] on input "text" at bounding box center [360, 186] width 268 height 19
type input "[EMAIL_ADDRESS][DOMAIN_NAME]"
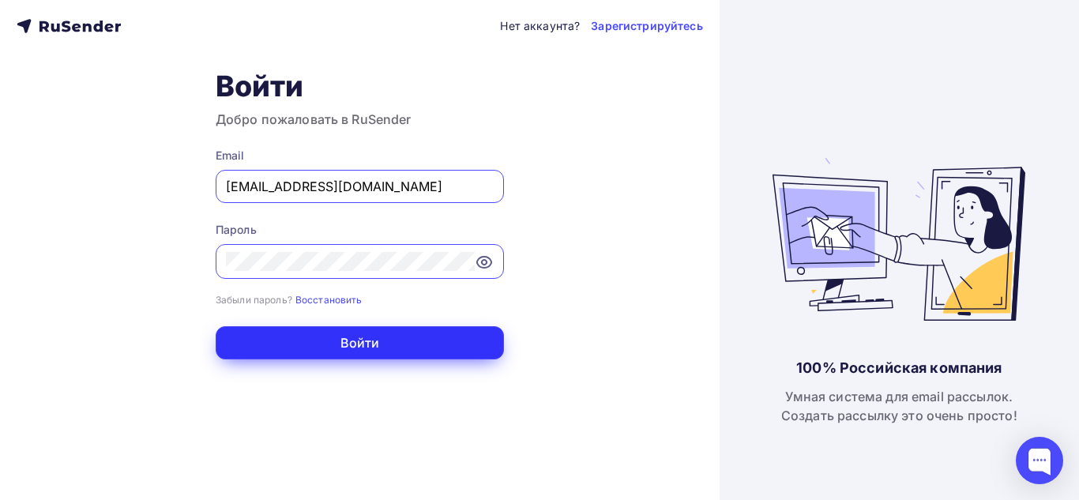
click at [371, 329] on button "Войти" at bounding box center [360, 342] width 288 height 33
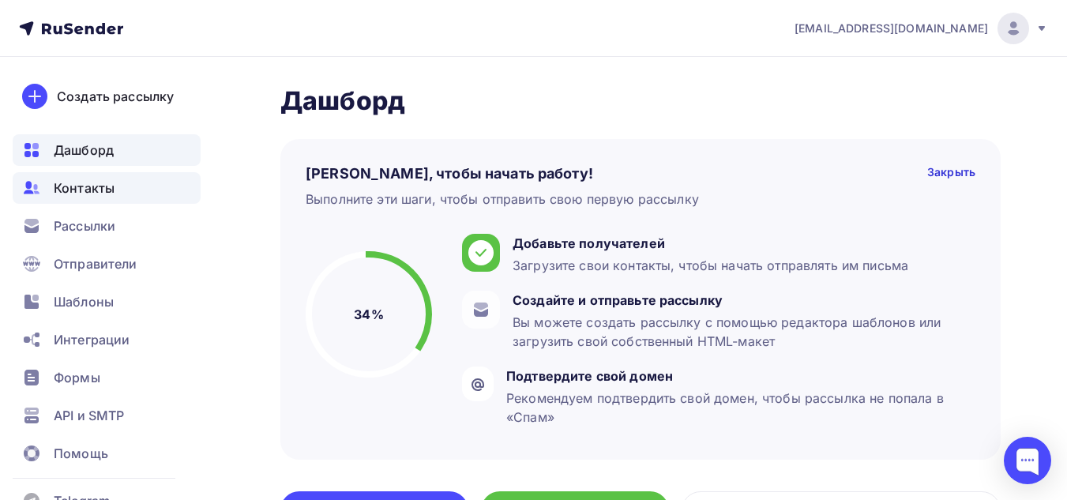
click at [94, 187] on span "Контакты" at bounding box center [84, 188] width 61 height 19
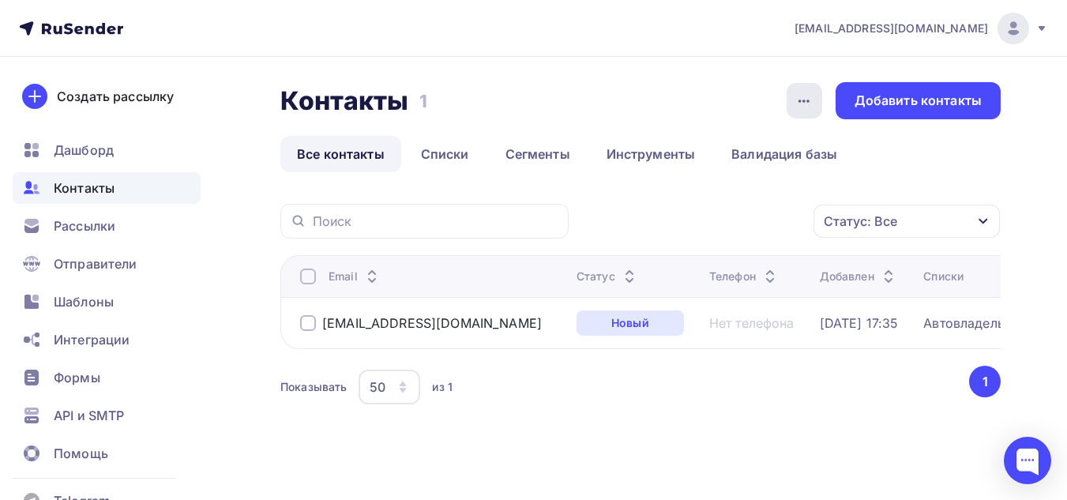
click at [804, 104] on icon "button" at bounding box center [804, 101] width 19 height 19
click at [708, 376] on div "Показывать 50 10 20 50 100 из 1" at bounding box center [623, 387] width 687 height 36
click at [450, 159] on link "Списки" at bounding box center [445, 154] width 81 height 36
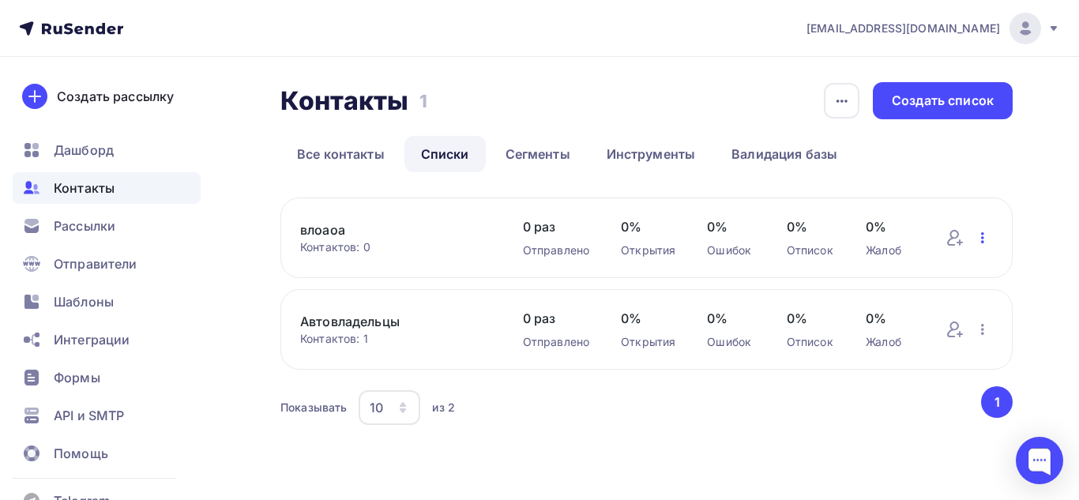
click at [981, 243] on icon "button" at bounding box center [982, 237] width 19 height 19
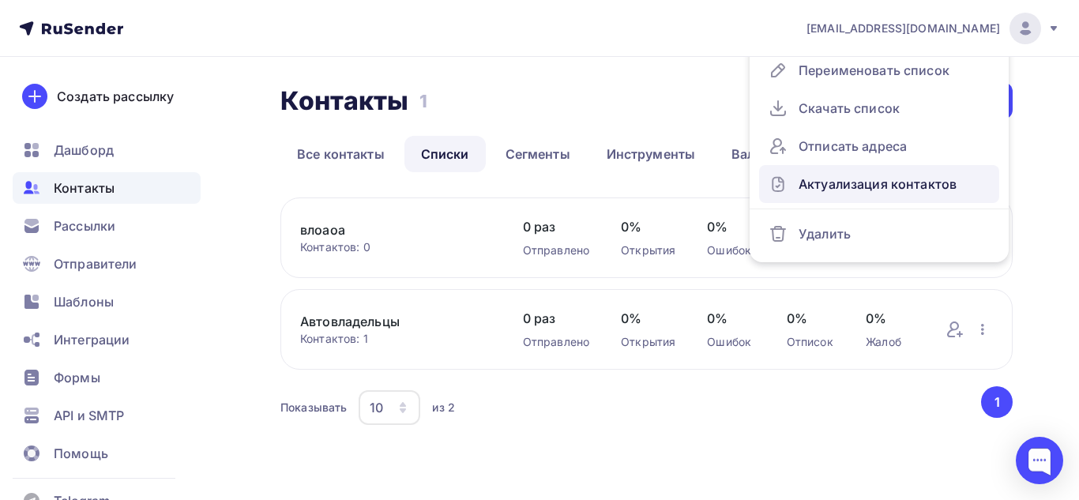
click at [923, 194] on div "Актуализация контактов" at bounding box center [879, 183] width 221 height 25
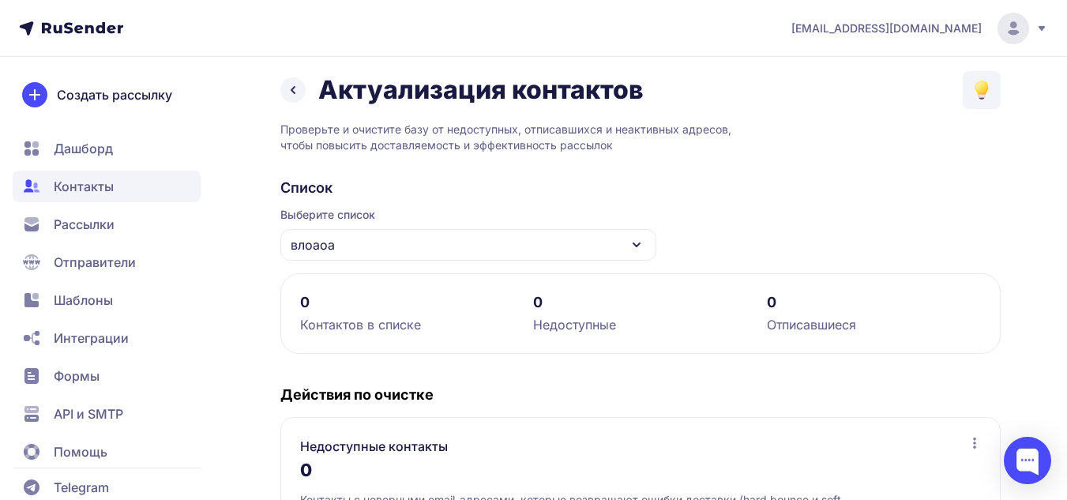
scroll to position [10, 0]
click at [560, 247] on div "влоаоа" at bounding box center [468, 246] width 376 height 32
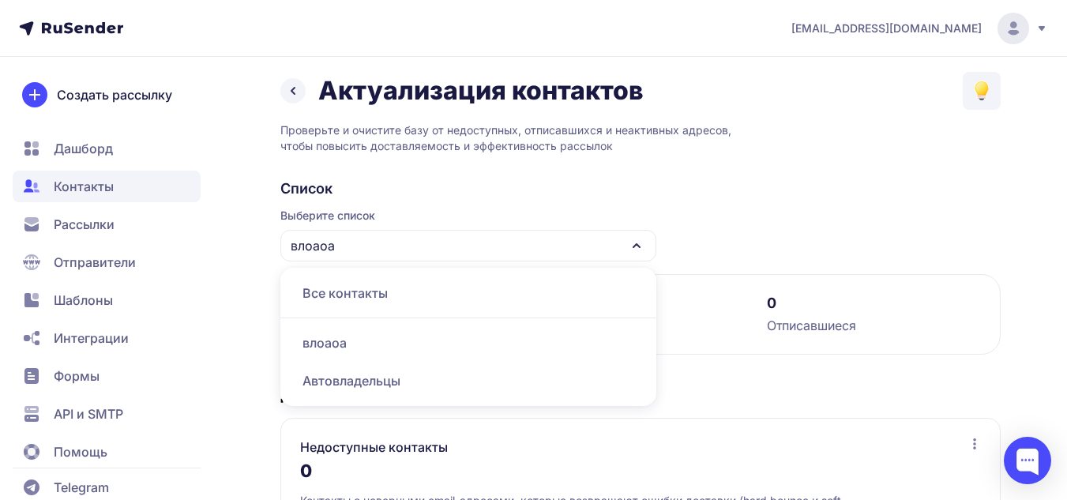
click at [560, 247] on div "влоаоа" at bounding box center [468, 246] width 376 height 32
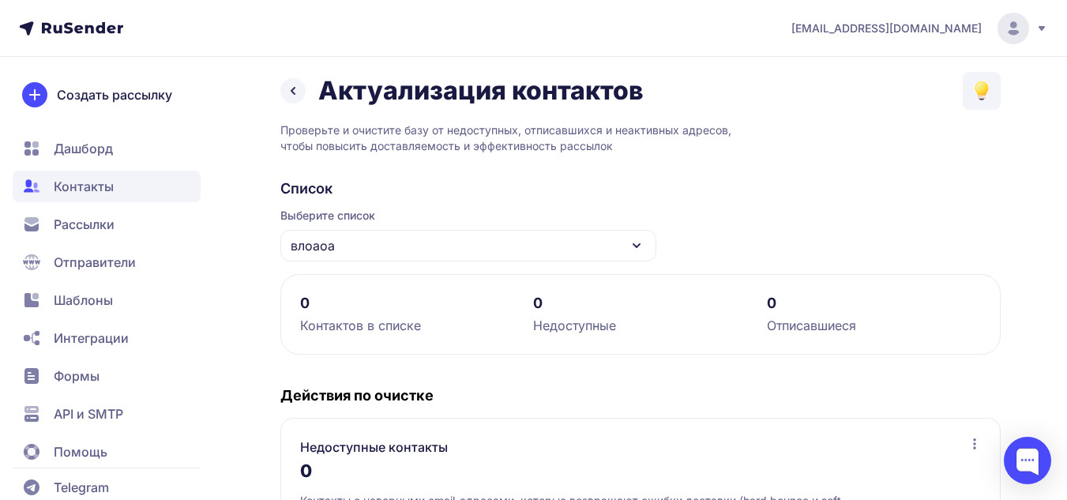
click at [549, 244] on div "влоаоа" at bounding box center [468, 246] width 376 height 32
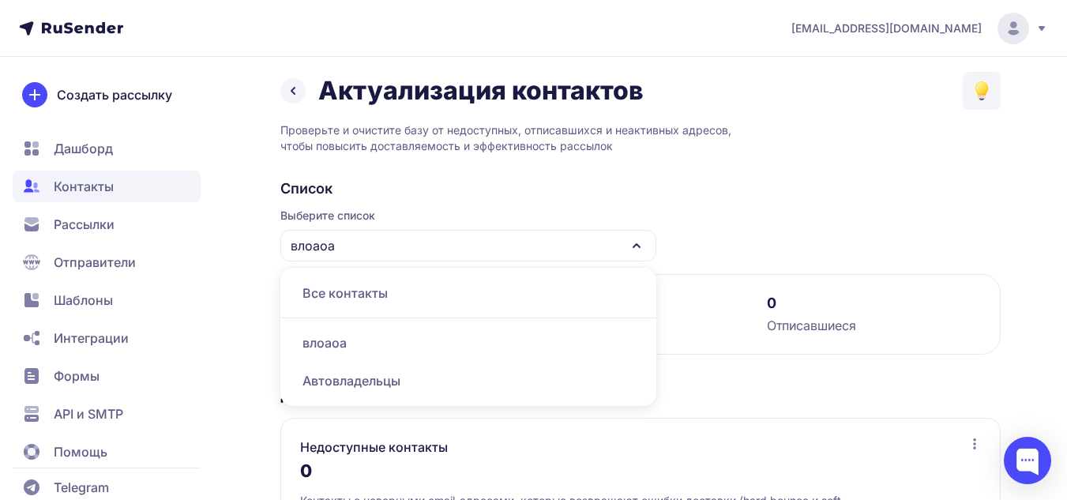
click at [408, 367] on div "Автовладельцы" at bounding box center [468, 381] width 357 height 38
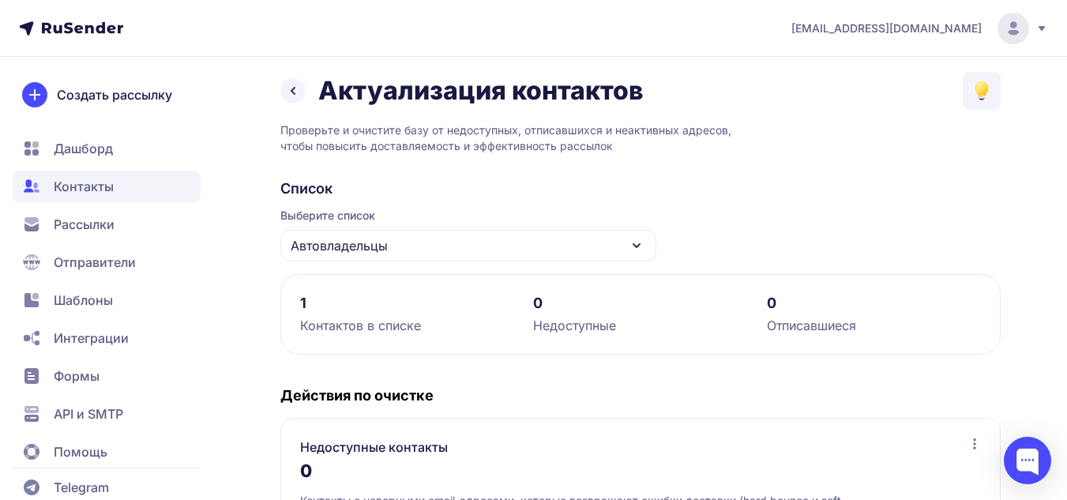
click at [301, 91] on icon at bounding box center [293, 90] width 19 height 19
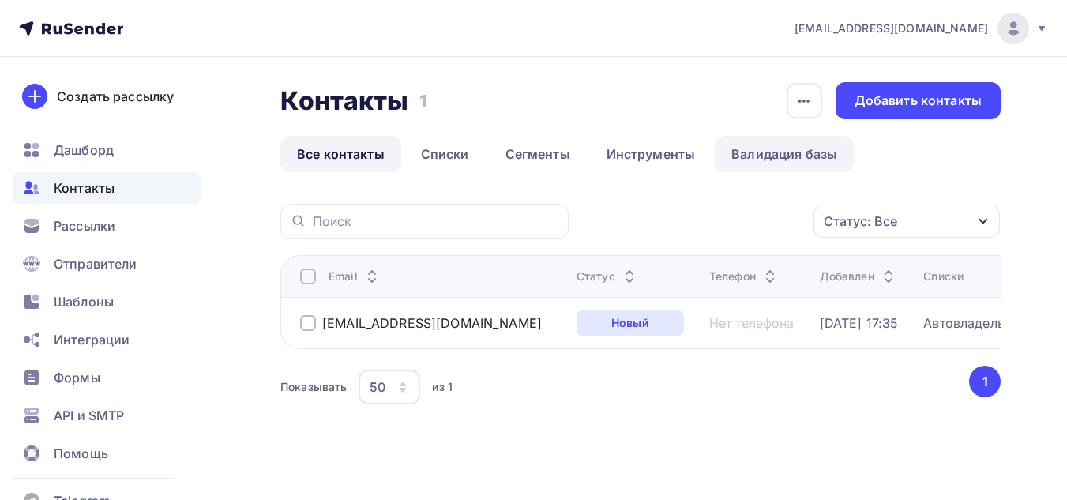
click at [819, 161] on link "Валидация базы" at bounding box center [784, 154] width 139 height 36
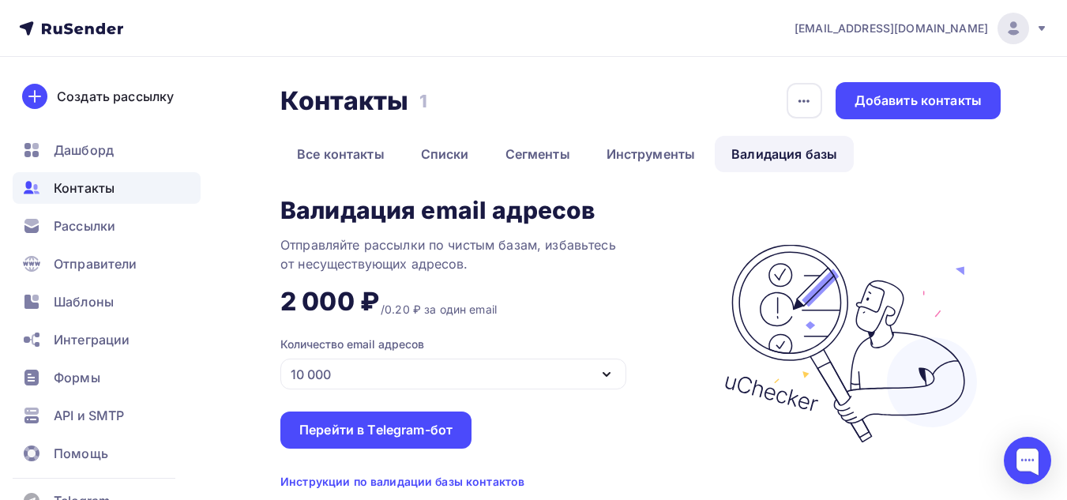
scroll to position [53, 0]
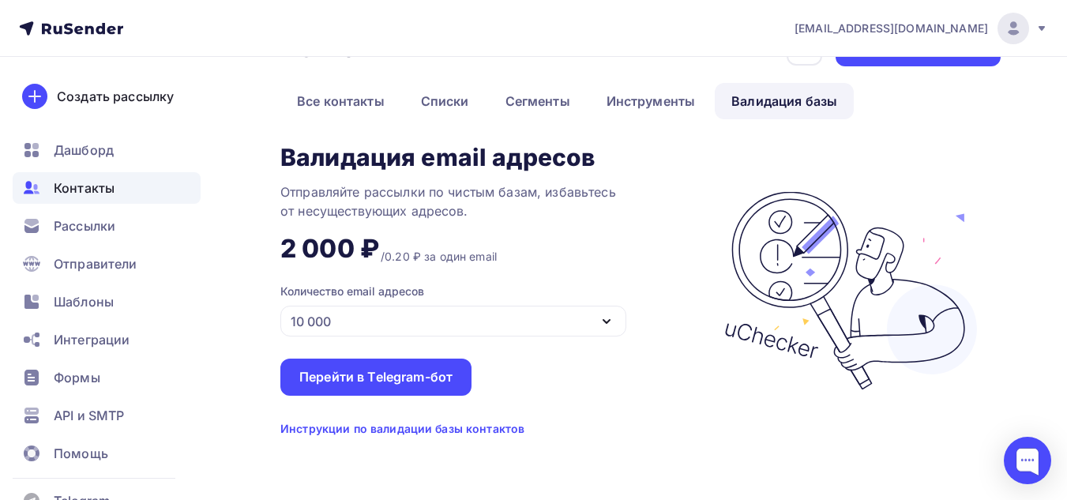
click at [356, 429] on div "Инструкции по валидации базы контактов" at bounding box center [402, 429] width 244 height 16
click at [339, 428] on div "Инструкции по валидации базы контактов" at bounding box center [402, 429] width 244 height 16
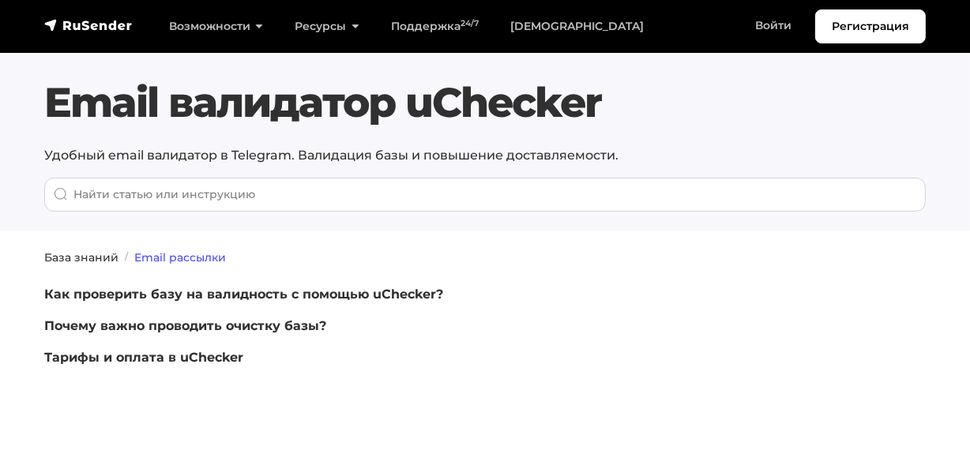
click at [183, 259] on link "Email рассылки" at bounding box center [180, 257] width 92 height 14
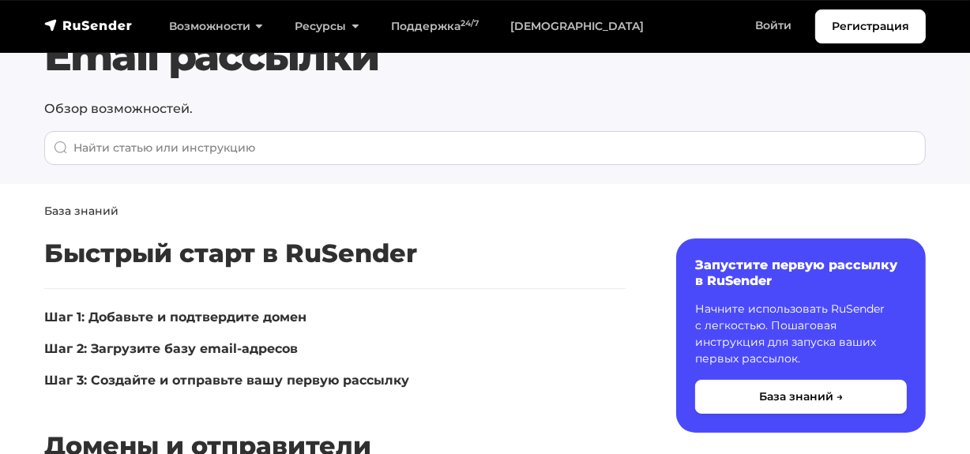
scroll to position [71, 0]
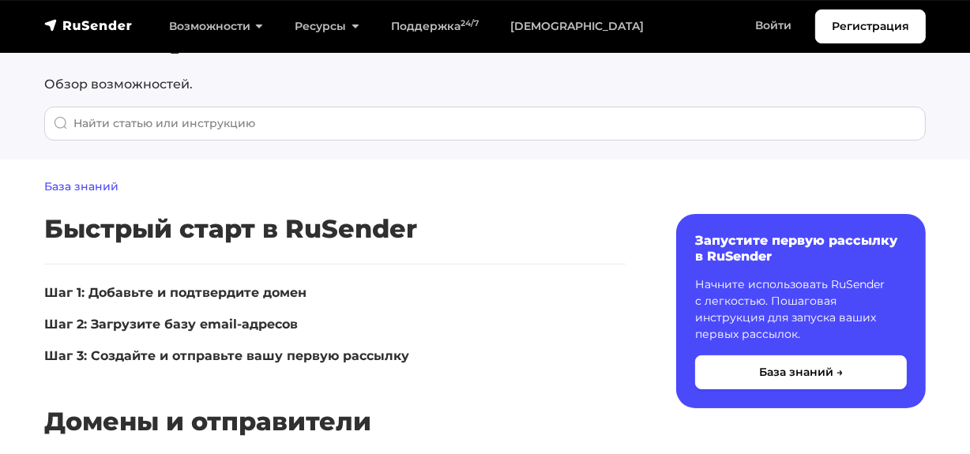
click at [96, 187] on link "База знаний" at bounding box center [81, 186] width 74 height 14
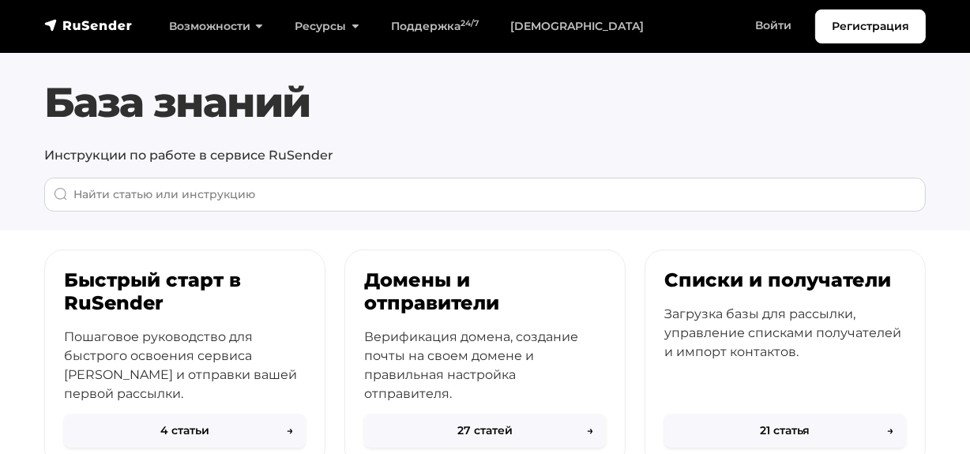
click at [796, 273] on h3 "Списки и получатели" at bounding box center [786, 280] width 242 height 23
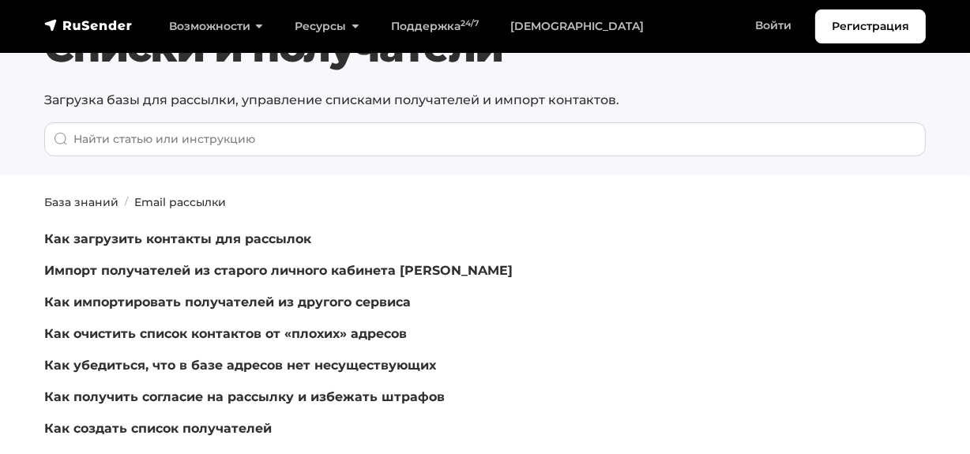
scroll to position [71, 0]
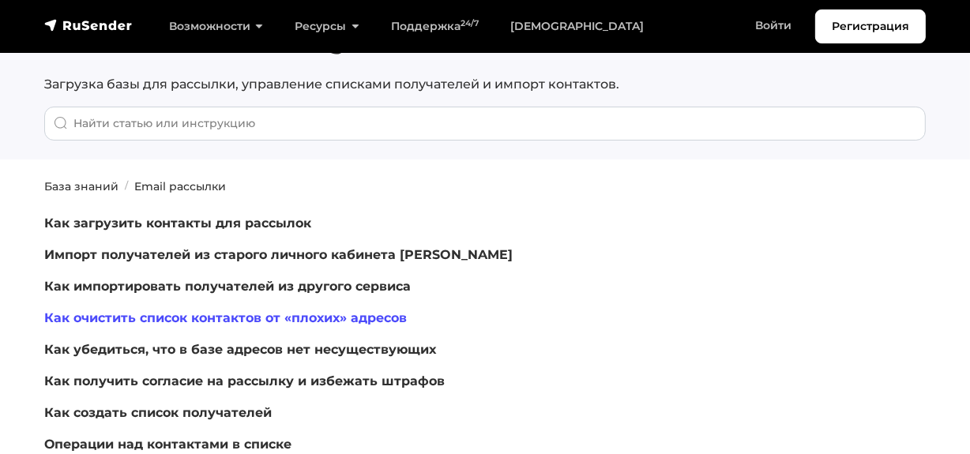
click at [202, 315] on link "Как очистить список контактов от «плохих» адресов" at bounding box center [225, 318] width 363 height 15
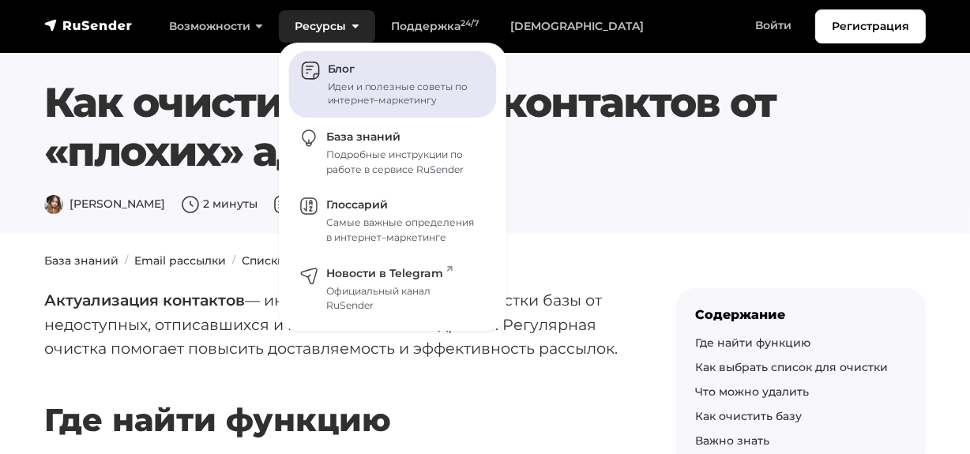
click at [337, 72] on span "Блог" at bounding box center [341, 69] width 27 height 14
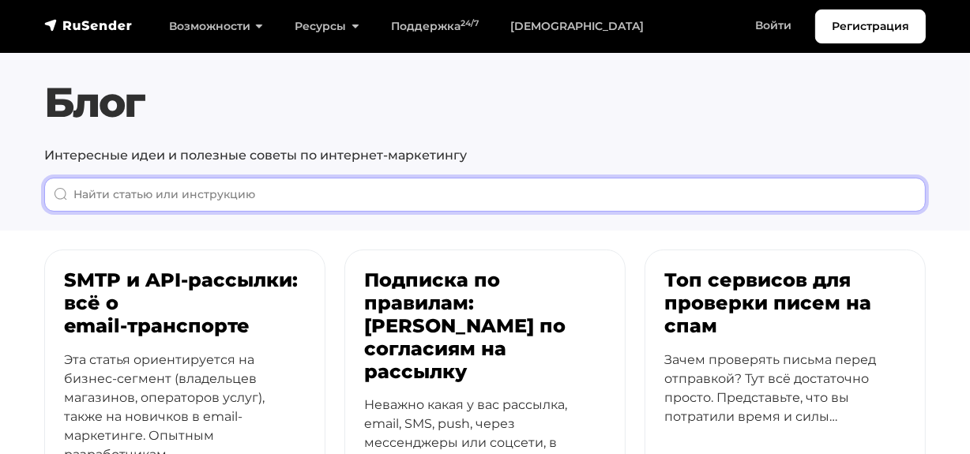
click at [292, 197] on input "When autocomplete results are available use up and down arrows to review and en…" at bounding box center [485, 195] width 882 height 34
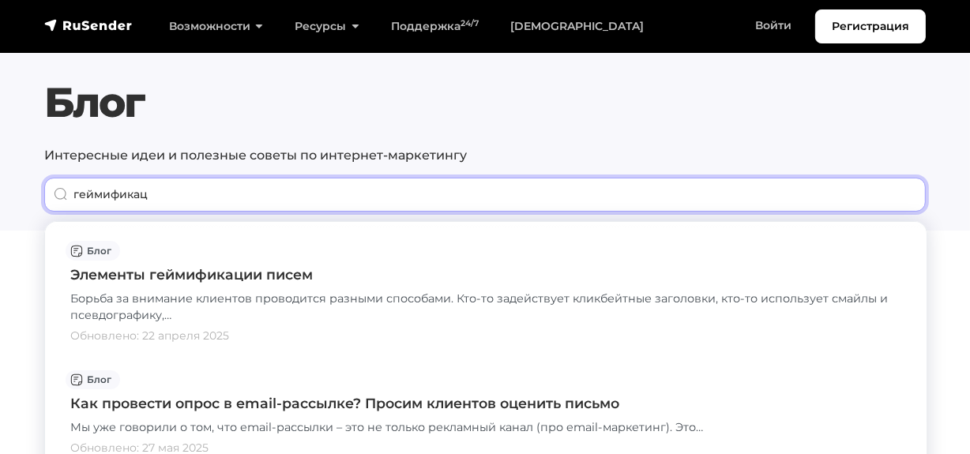
drag, startPoint x: 206, startPoint y: 196, endPoint x: 0, endPoint y: 179, distance: 206.9
click at [0, 182] on section "Блог Интересные идеи и полезные советы по интернет-маркетингу геймификац" at bounding box center [485, 115] width 970 height 231
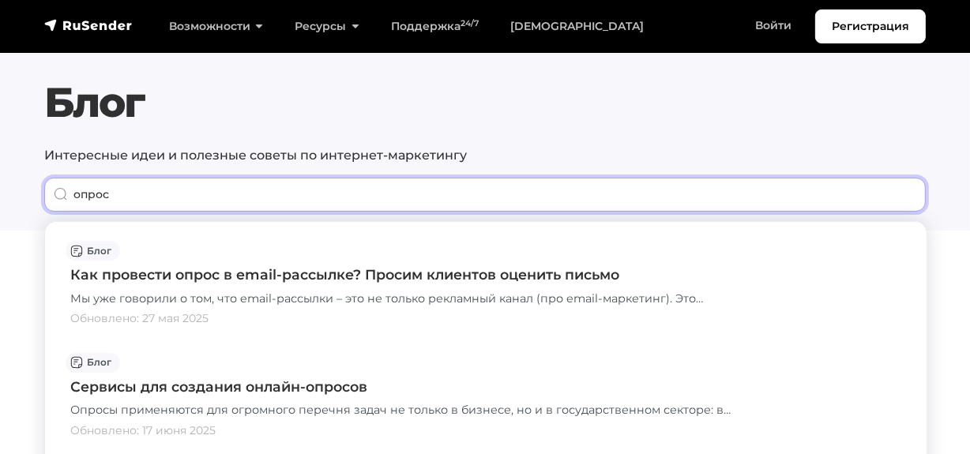
drag, startPoint x: 94, startPoint y: 205, endPoint x: 0, endPoint y: 189, distance: 95.5
click at [0, 189] on section "Блог Интересные идеи и полезные советы по интернет-маркетингу опрос" at bounding box center [485, 115] width 970 height 231
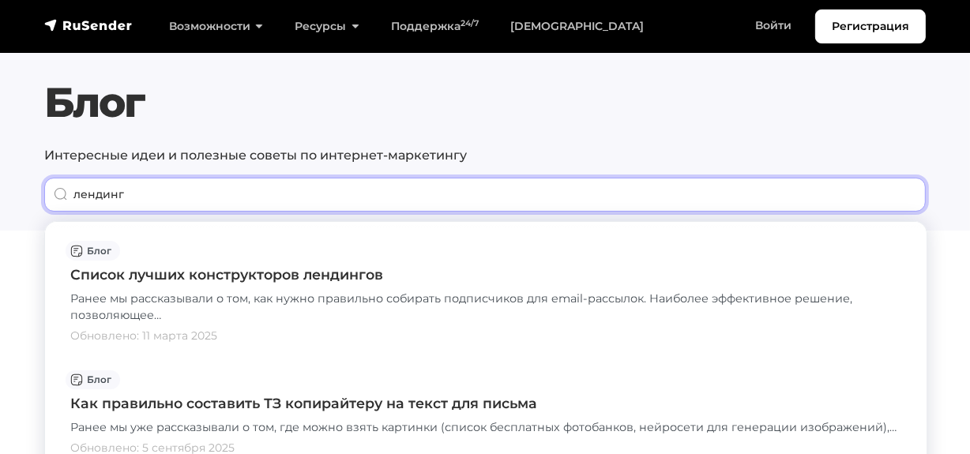
drag, startPoint x: 25, startPoint y: 195, endPoint x: 1, endPoint y: 194, distance: 24.5
click at [1, 194] on section "Блог Интересные идеи и полезные советы по интернет-маркетингу лендинг" at bounding box center [485, 115] width 970 height 231
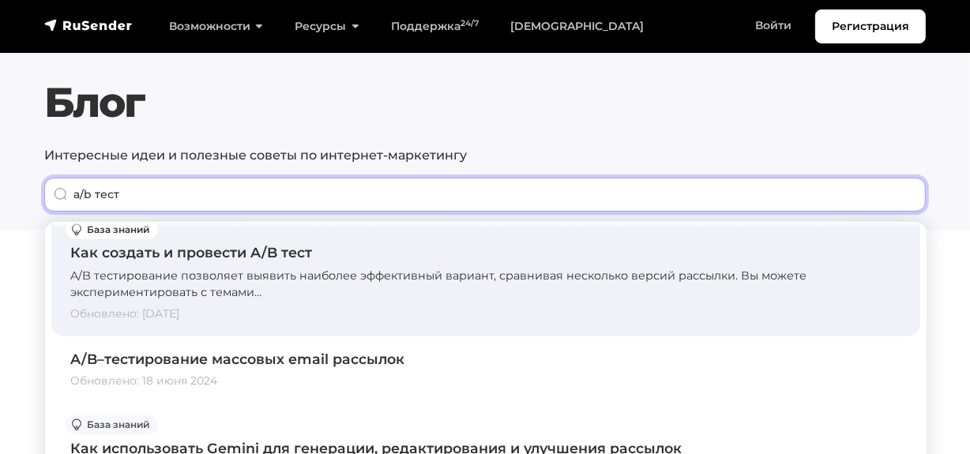
scroll to position [1293, 0]
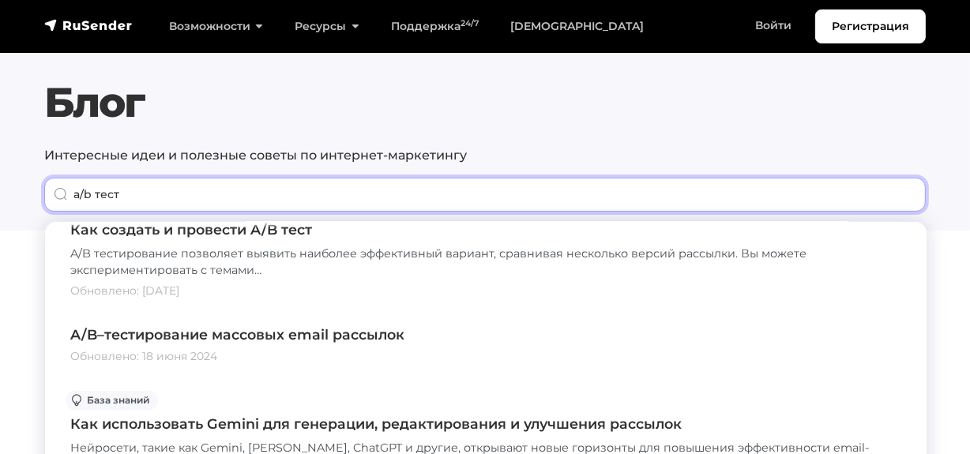
drag, startPoint x: 104, startPoint y: 189, endPoint x: 32, endPoint y: 186, distance: 71.2
click at [32, 186] on section "Блог Интересные идеи и полезные советы по интернет-маркетингу a/b тест" at bounding box center [485, 115] width 970 height 231
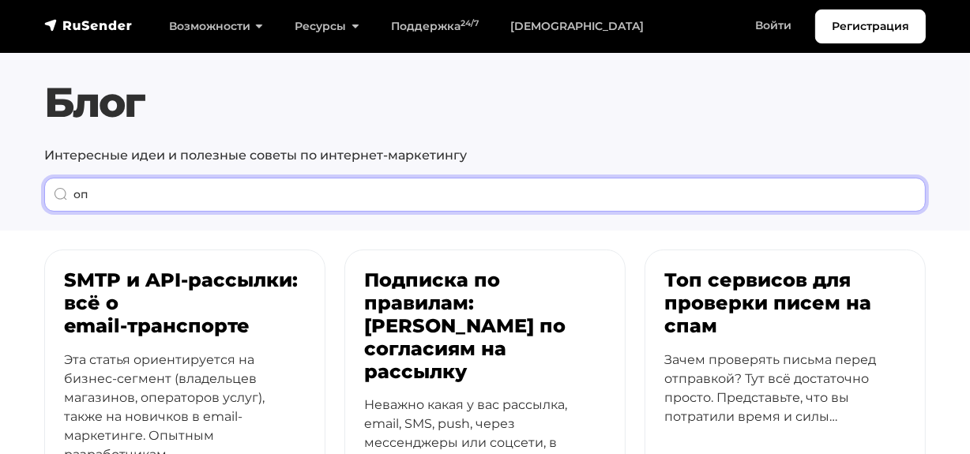
scroll to position [0, 0]
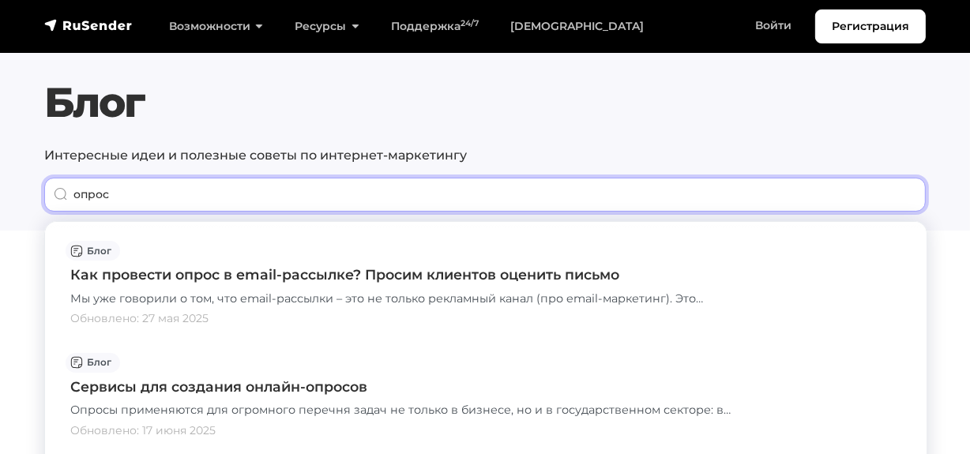
drag, startPoint x: 108, startPoint y: 190, endPoint x: 32, endPoint y: 190, distance: 76.6
click at [32, 190] on section "Блог Интересные идеи и полезные советы по интернет-маркетингу опрос" at bounding box center [485, 115] width 970 height 231
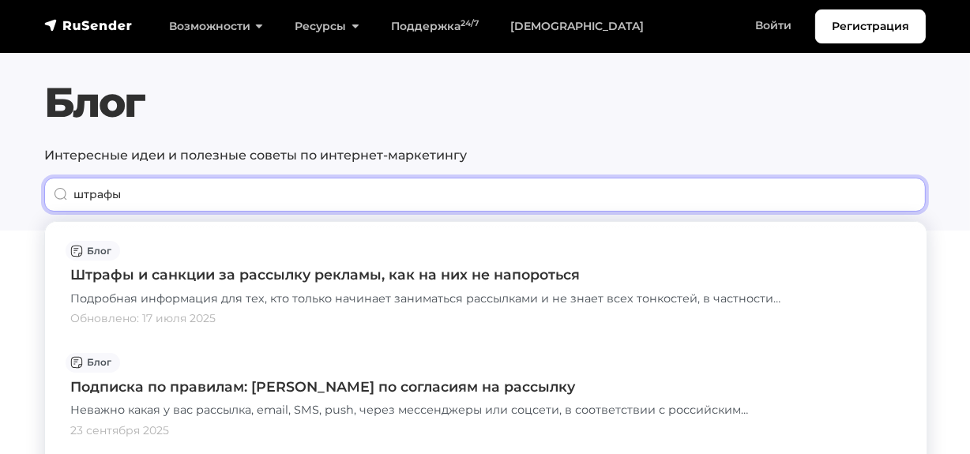
drag, startPoint x: 172, startPoint y: 205, endPoint x: 2, endPoint y: 176, distance: 173.2
click at [2, 176] on section "Блог Интересные идеи и полезные советы по интернет-маркетингу штрафы" at bounding box center [485, 115] width 970 height 231
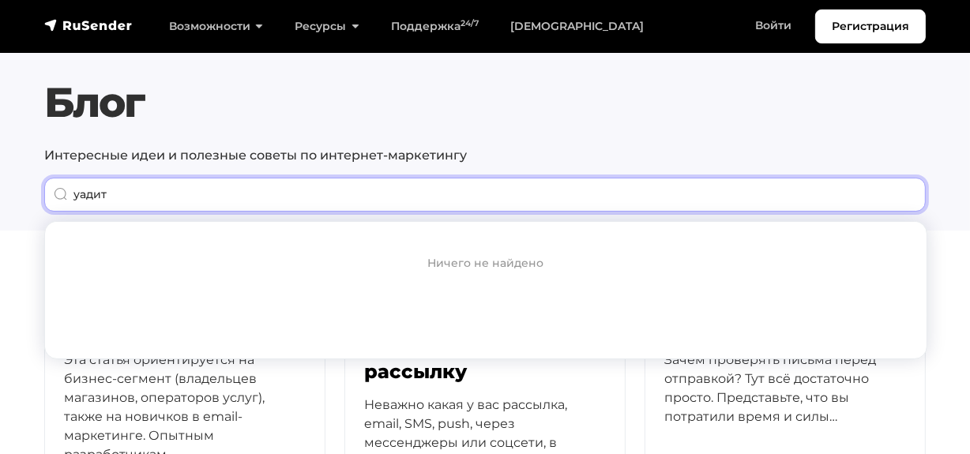
click at [86, 198] on input "уадит" at bounding box center [485, 195] width 882 height 34
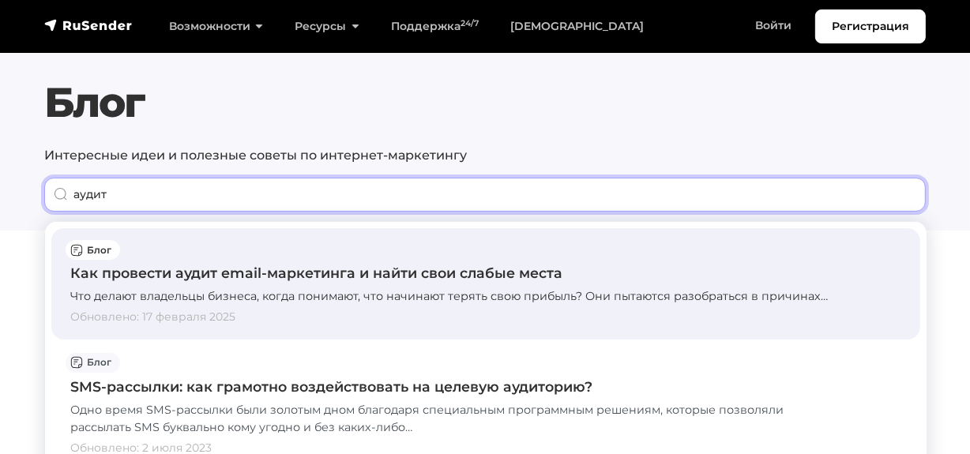
type input "аудит"
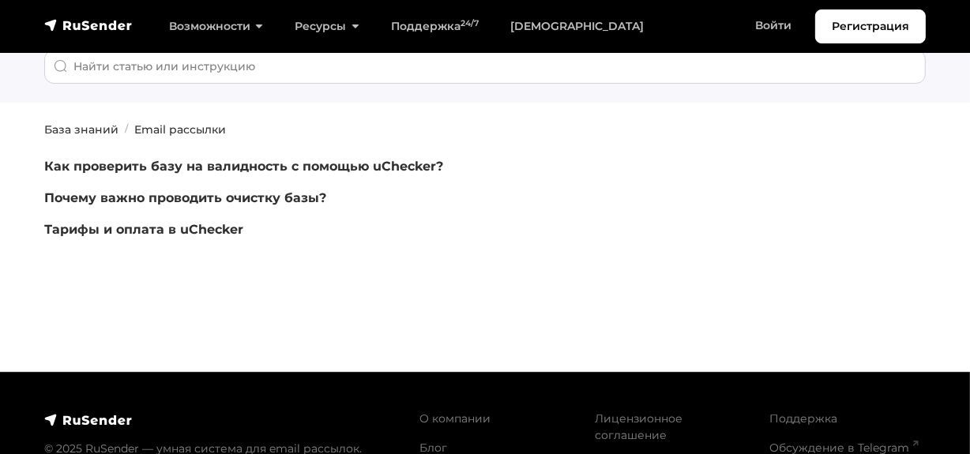
scroll to position [143, 0]
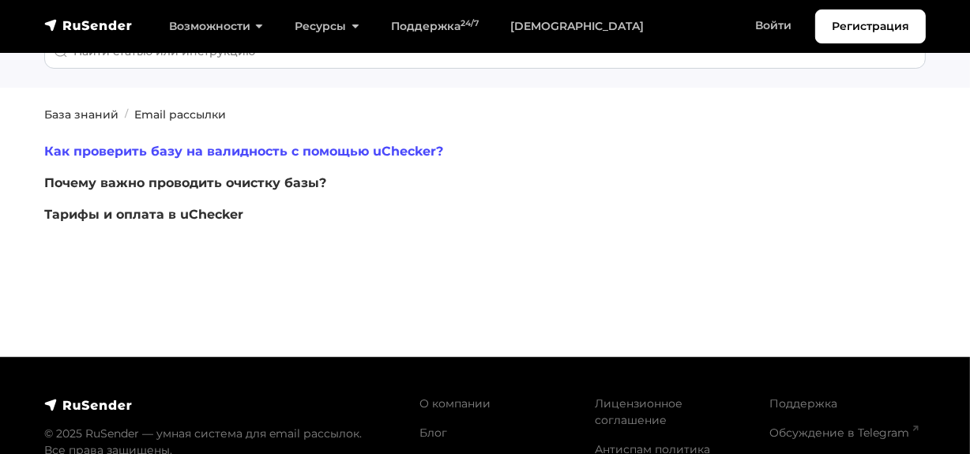
click at [255, 148] on link "Как проверить базу на валидность с помощью uChecker?" at bounding box center [243, 151] width 399 height 15
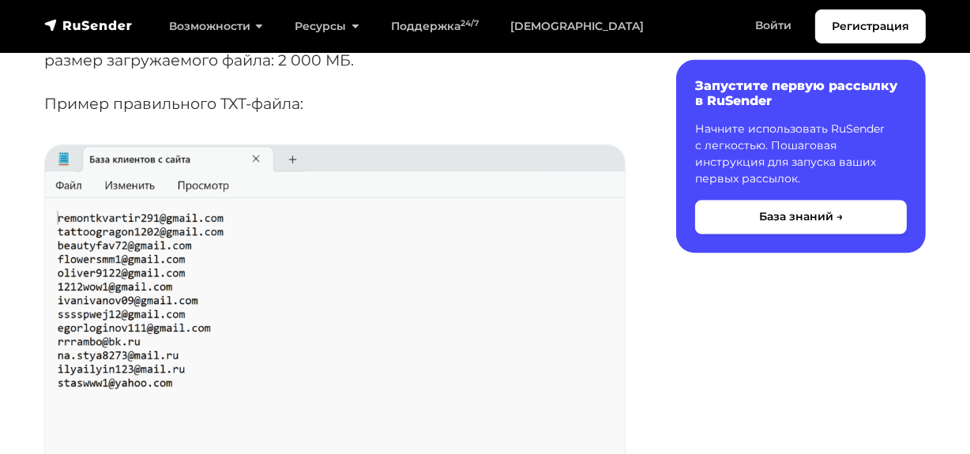
scroll to position [2657, 0]
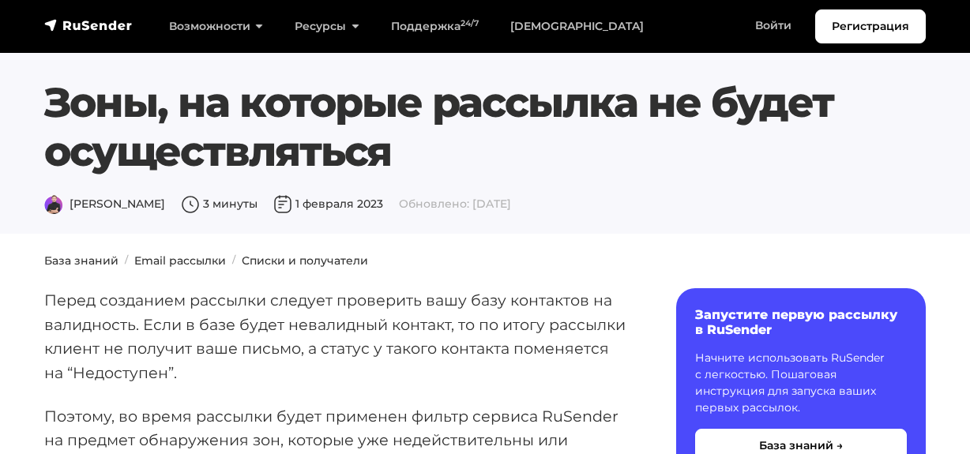
scroll to position [5459, 0]
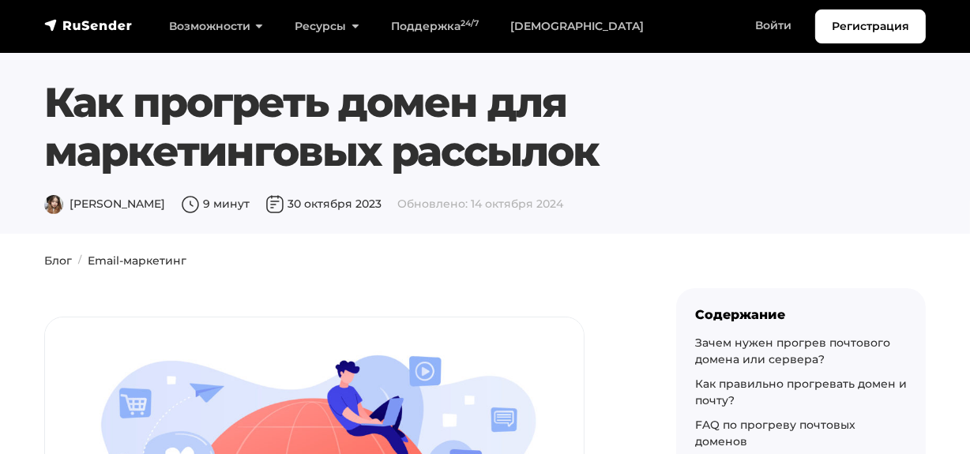
drag, startPoint x: 56, startPoint y: 96, endPoint x: 593, endPoint y: 156, distance: 539.9
click at [593, 156] on h1 "Как прогреть домен для маркетинговых рассылок" at bounding box center [447, 127] width 807 height 99
copy h1 "Как прогреть домен для маркетинговых рассылок"
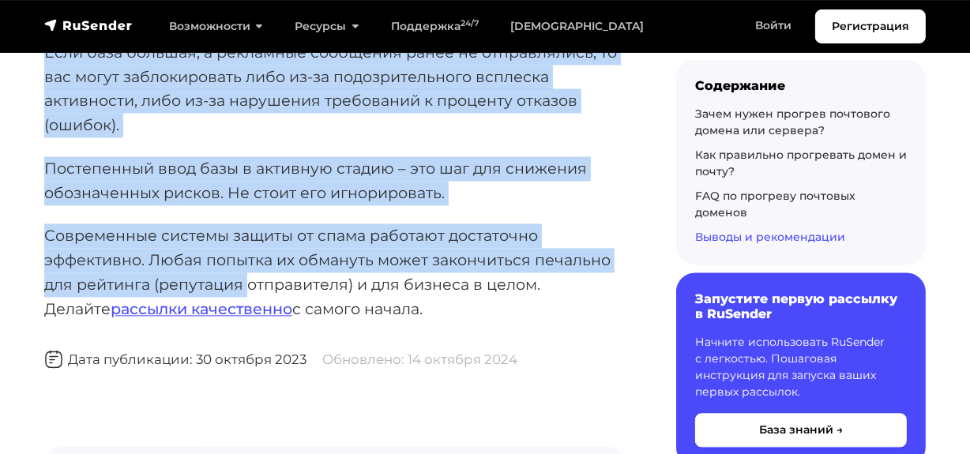
scroll to position [8255, 0]
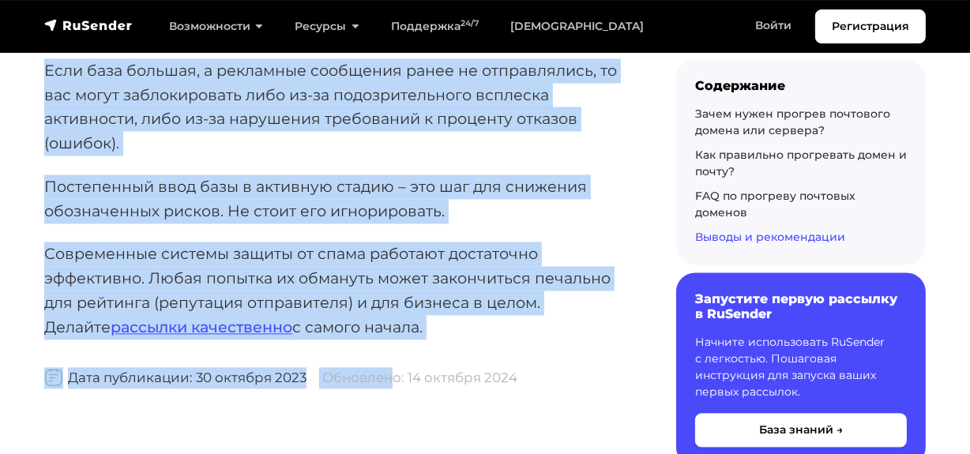
drag, startPoint x: 47, startPoint y: 301, endPoint x: 399, endPoint y: 244, distance: 357.0
click at [380, 242] on p "Современные системы защиты от спама работают достаточно эффективно. Любая попыт…" at bounding box center [335, 290] width 582 height 97
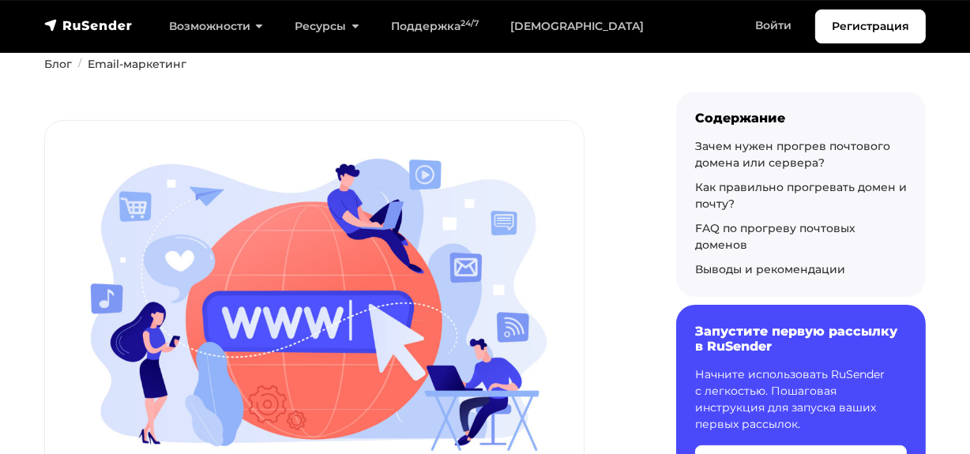
scroll to position [0, 0]
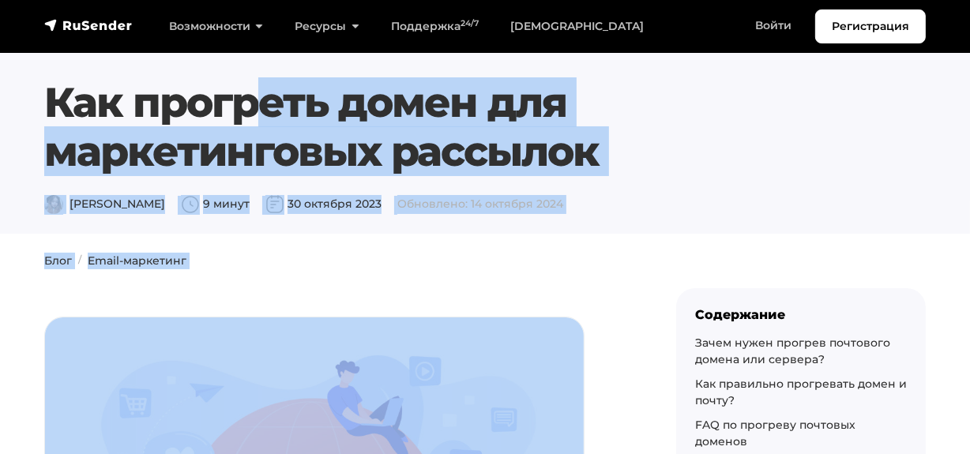
drag, startPoint x: 381, startPoint y: 243, endPoint x: 119, endPoint y: 62, distance: 318.7
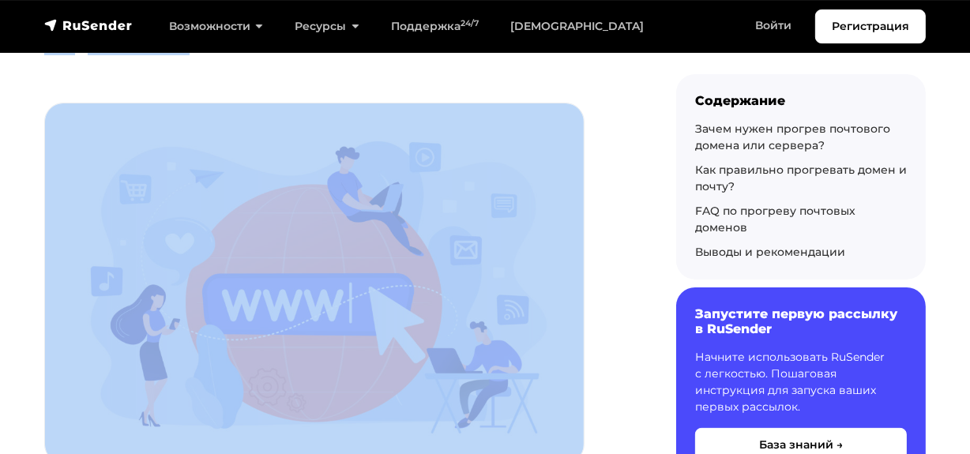
scroll to position [215, 0]
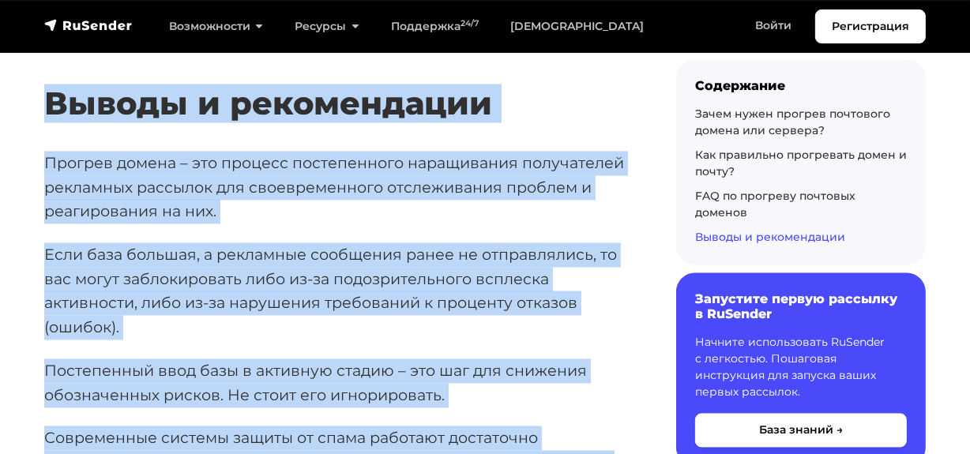
scroll to position [8233, 0]
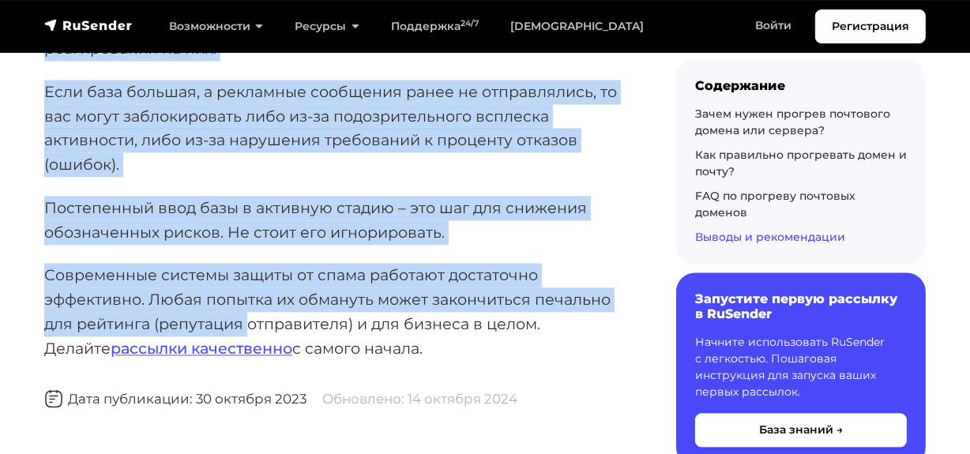
drag, startPoint x: 56, startPoint y: 229, endPoint x: 371, endPoint y: 248, distance: 315.0
copy div "Почтовые сервисы, которые отвечают за безопасность входящих писем своих клиенто…"
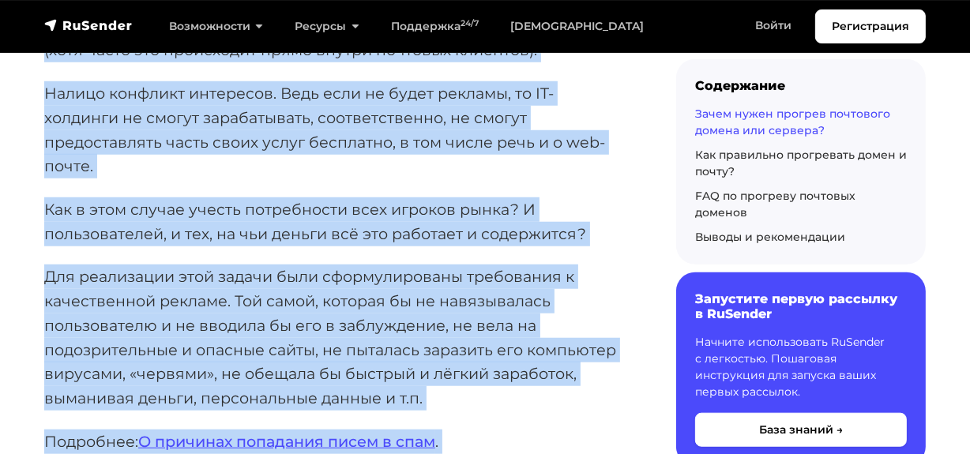
scroll to position [0, 0]
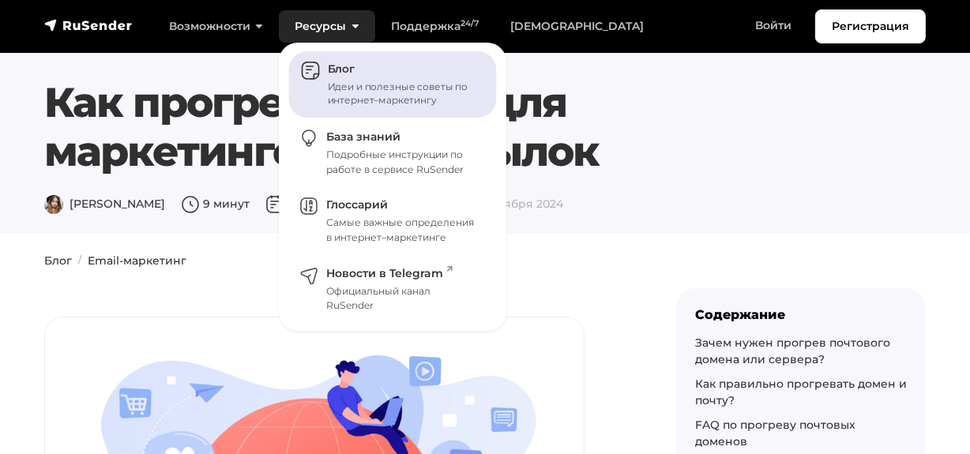
click at [314, 86] on link "Блог Идеи и полезные советы по интернет–маркетингу" at bounding box center [393, 84] width 208 height 67
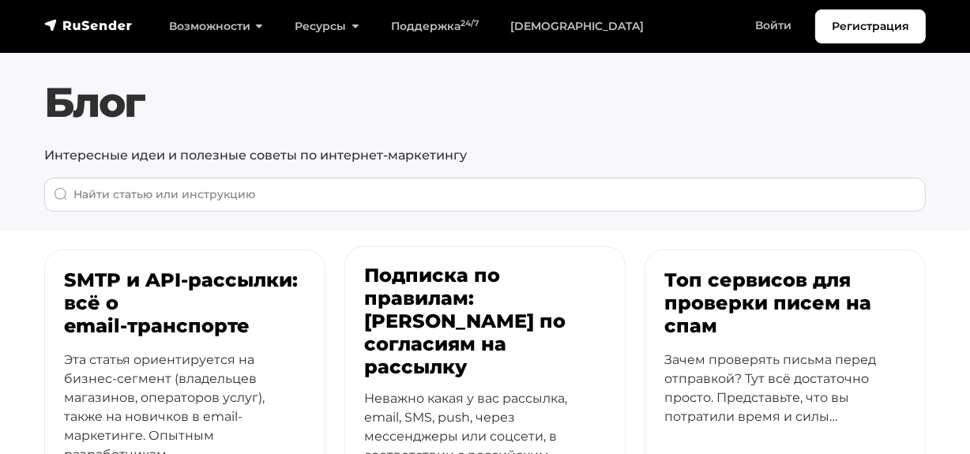
click at [409, 330] on h3 "Подписка по правилам: гайд по согласиям на рассылку" at bounding box center [485, 322] width 242 height 114
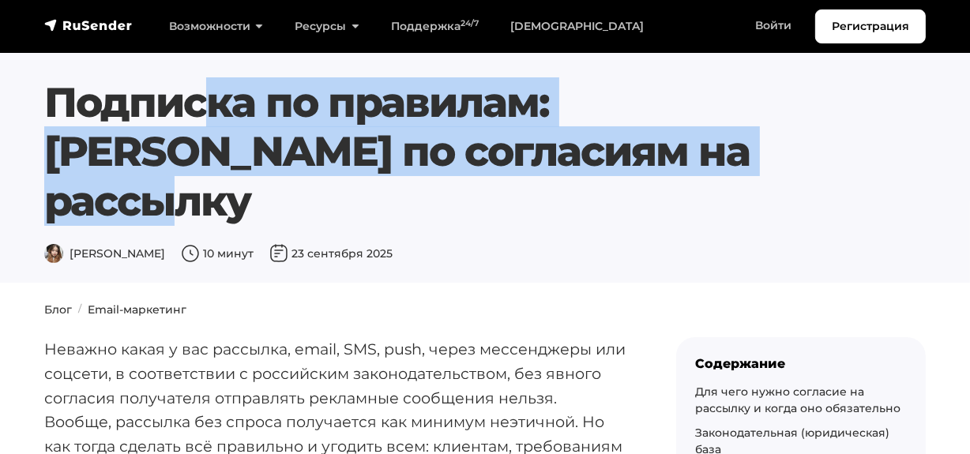
drag, startPoint x: 55, startPoint y: 109, endPoint x: 553, endPoint y: 142, distance: 498.9
click at [553, 142] on h1 "Подписка по правилам: [PERSON_NAME] по согласиям на рассылку" at bounding box center [447, 152] width 807 height 148
copy h1 "Подписка по правилам: [PERSON_NAME] по согласиям на рассылку"
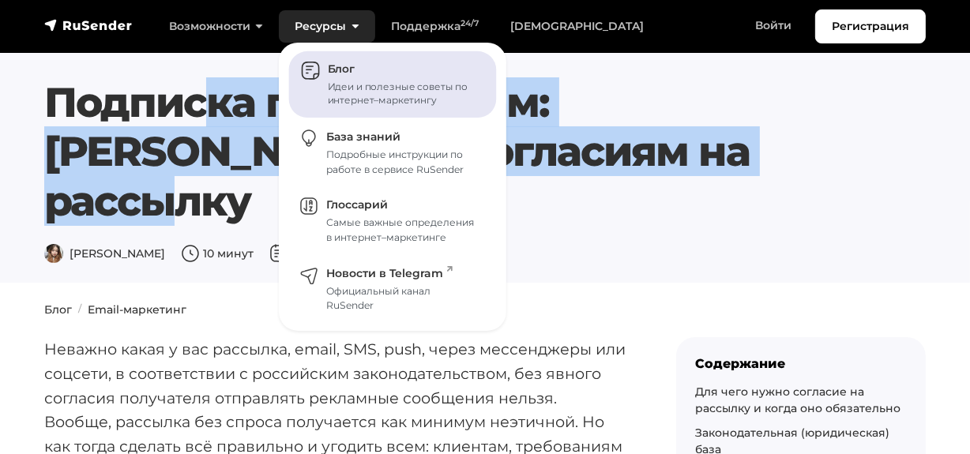
click at [325, 65] on link "Блог Идеи и полезные советы по интернет–маркетингу" at bounding box center [393, 84] width 208 height 67
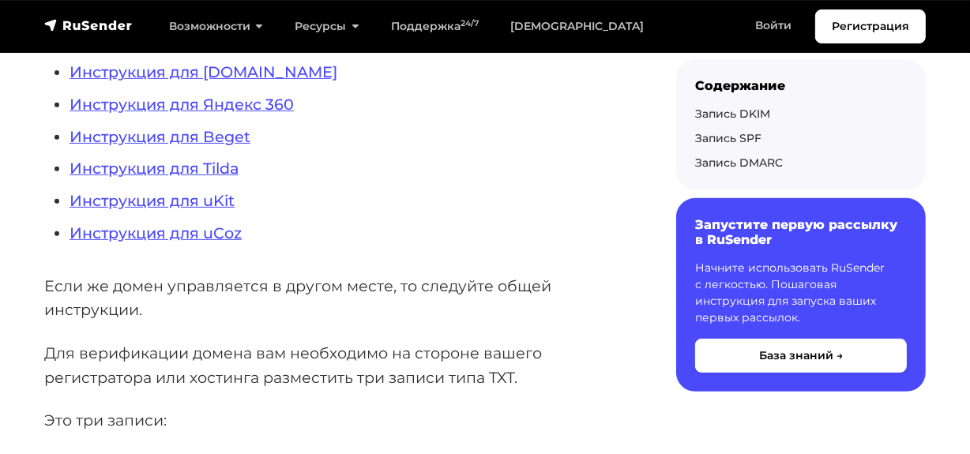
scroll to position [574, 0]
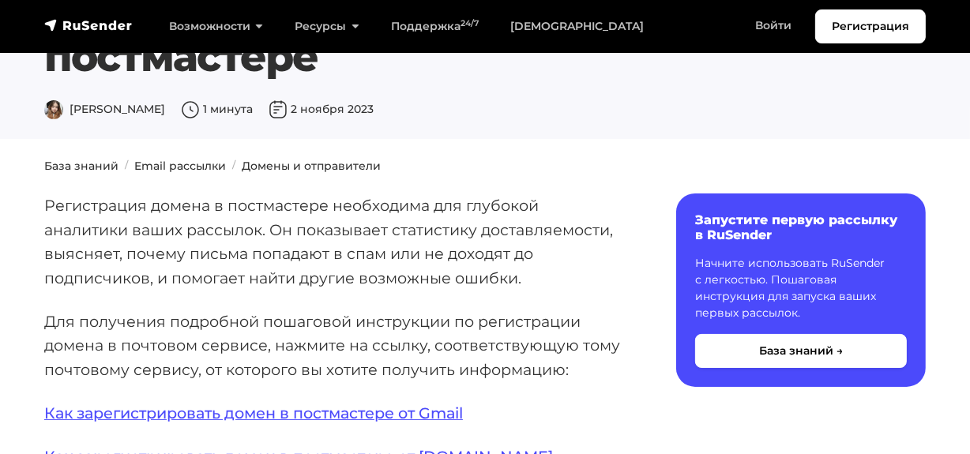
scroll to position [287, 0]
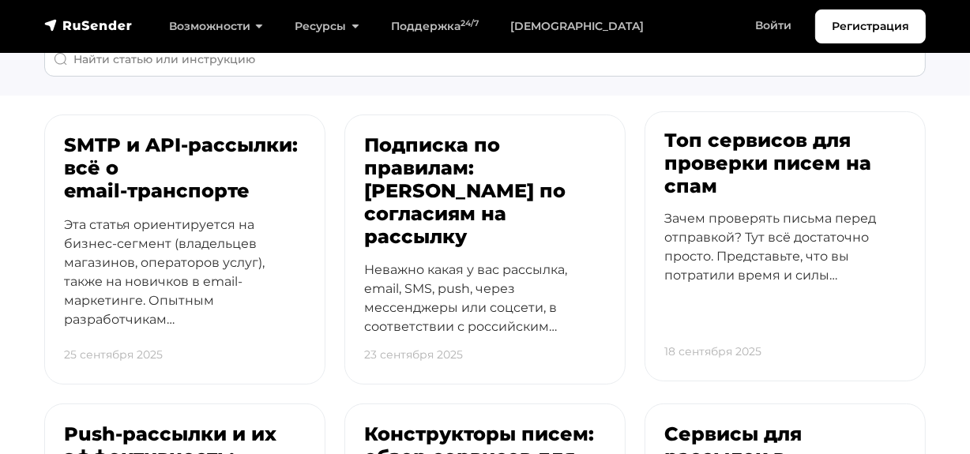
scroll to position [143, 0]
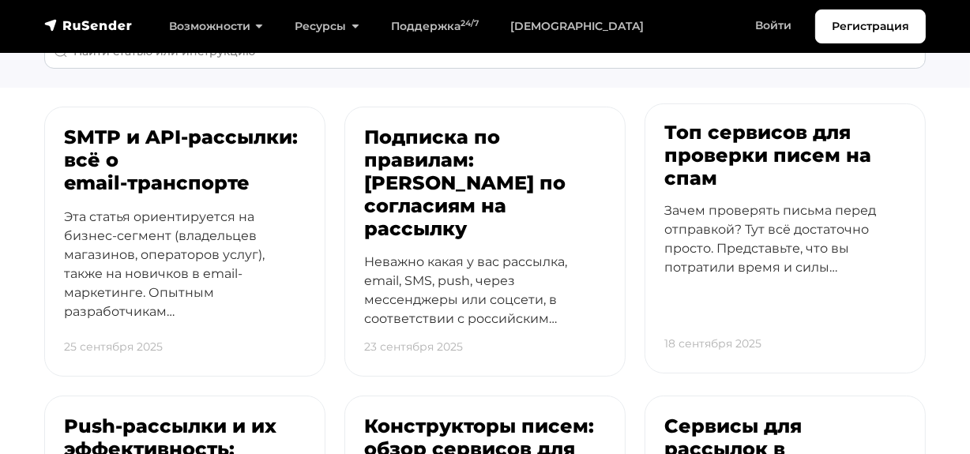
click at [751, 181] on h3 "Топ сервисов для проверки писем на спам" at bounding box center [786, 156] width 242 height 68
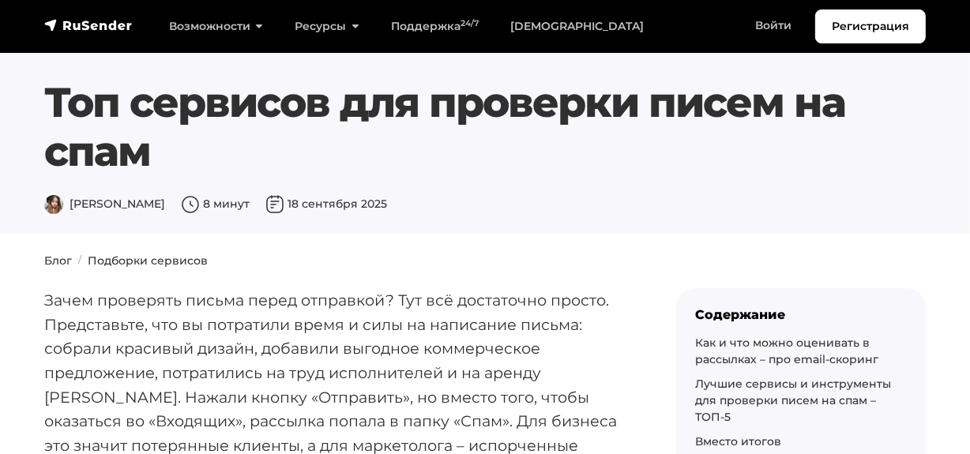
drag, startPoint x: 52, startPoint y: 93, endPoint x: 152, endPoint y: 152, distance: 115.5
click at [152, 152] on h1 "Топ сервисов для проверки писем на спам" at bounding box center [447, 127] width 807 height 99
copy h1 "Топ сервисов для проверки писем на спам"
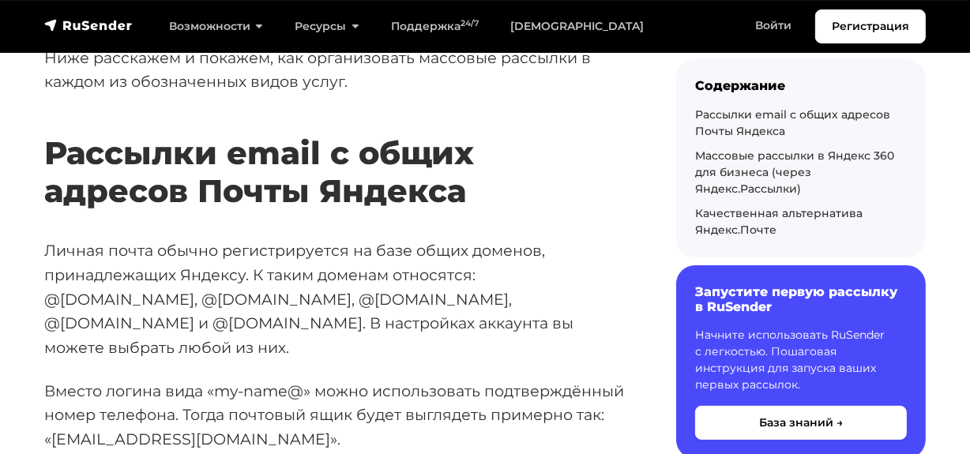
scroll to position [359, 0]
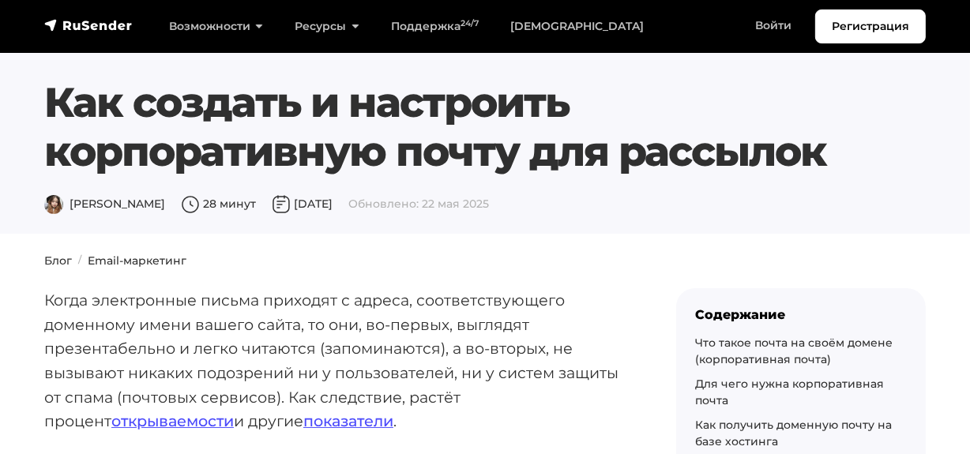
click at [777, 204] on div "[PERSON_NAME] 28 минут [DATE] Обновлено: [DATE]" at bounding box center [447, 205] width 807 height 19
